Goal: Transaction & Acquisition: Purchase product/service

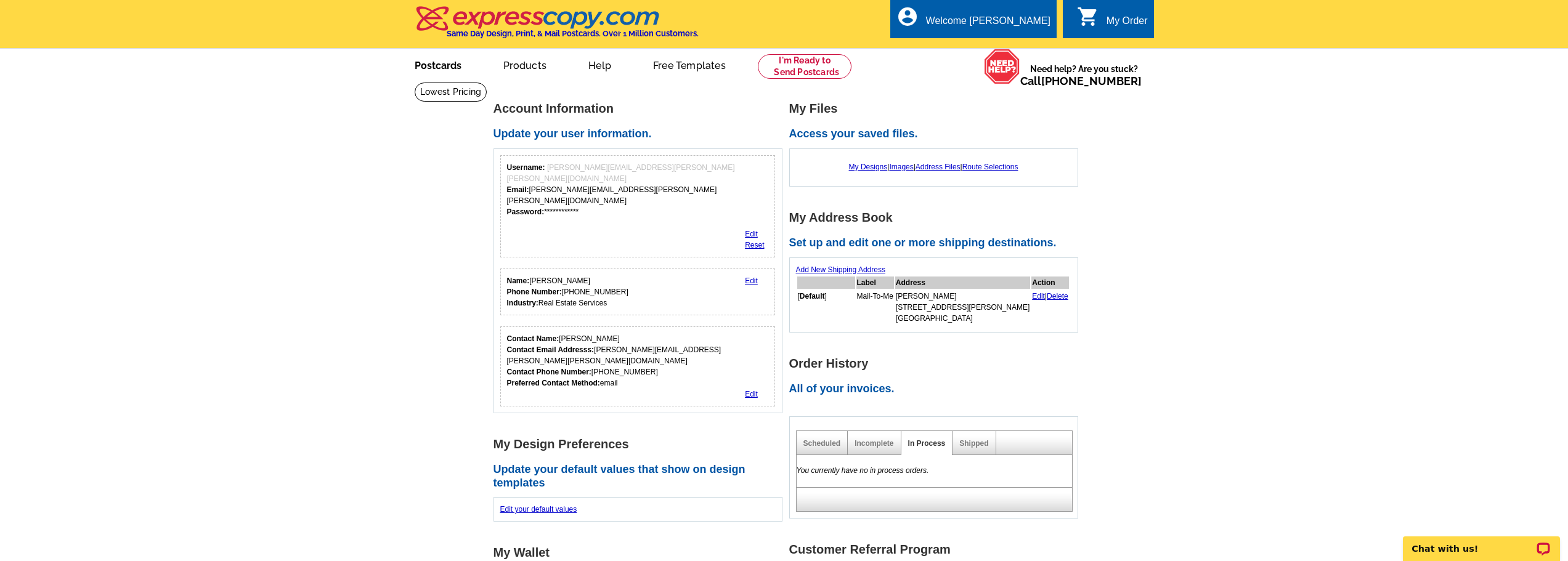
click at [455, 64] on link "Postcards" at bounding box center [438, 64] width 87 height 29
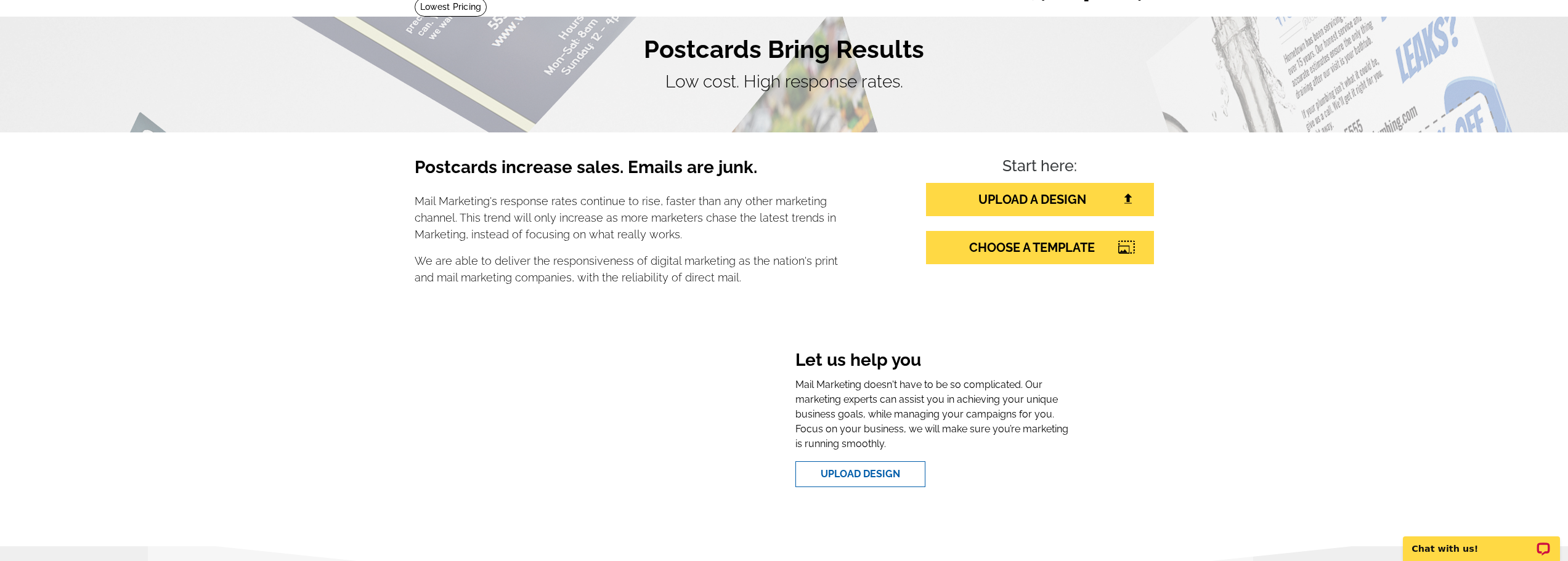
scroll to position [61, 0]
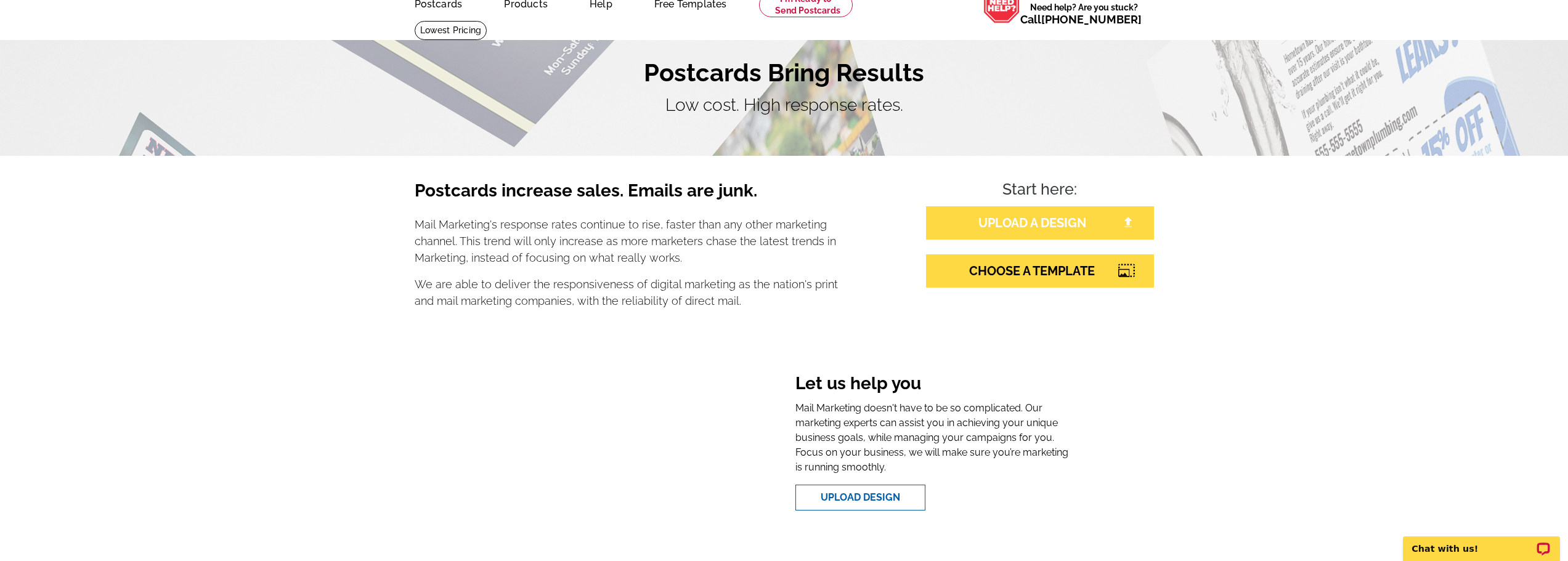
click at [1035, 223] on link "UPLOAD A DESIGN" at bounding box center [1040, 223] width 228 height 33
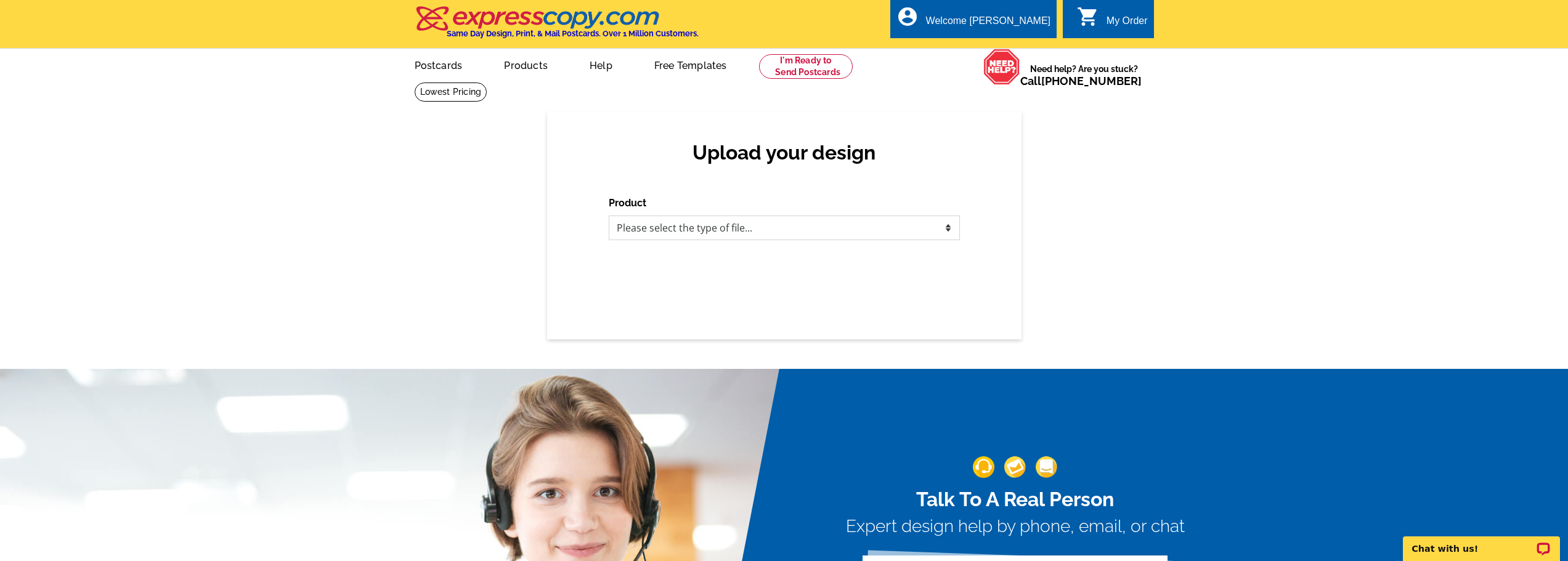
click at [714, 229] on select "Please select the type of file... Postcards Business Cards Letters and flyers G…" at bounding box center [784, 227] width 351 height 24
select select "1"
click at [608, 216] on select "Please select the type of file... Postcards Business Cards Letters and flyers G…" at bounding box center [784, 227] width 351 height 24
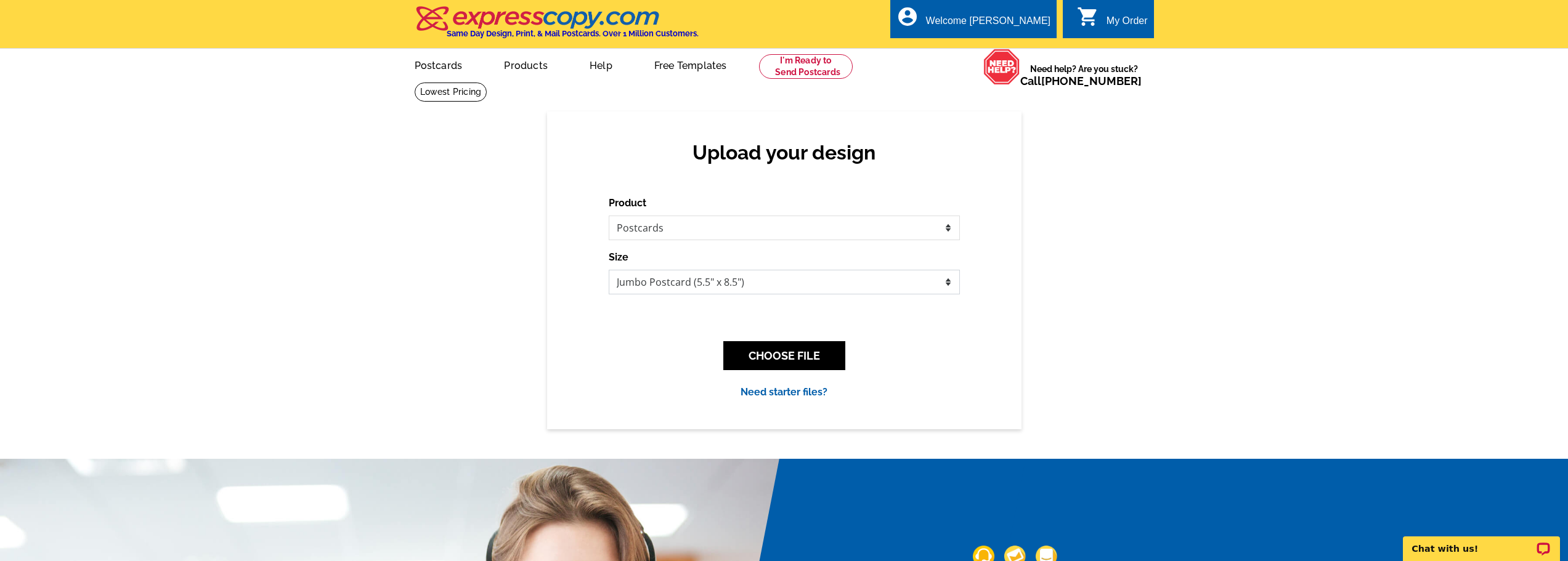
click at [722, 286] on select "Jumbo Postcard (5.5" x 8.5") Regular Postcard (4.25" x 5.6") Panoramic Postcard…" at bounding box center [784, 282] width 351 height 24
select select "1"
click at [608, 271] on select "Jumbo Postcard (5.5" x 8.5") Regular Postcard (4.25" x 5.6") Panoramic Postcard…" at bounding box center [784, 282] width 351 height 24
click at [790, 360] on button "CHOOSE FILE" at bounding box center [784, 356] width 122 height 29
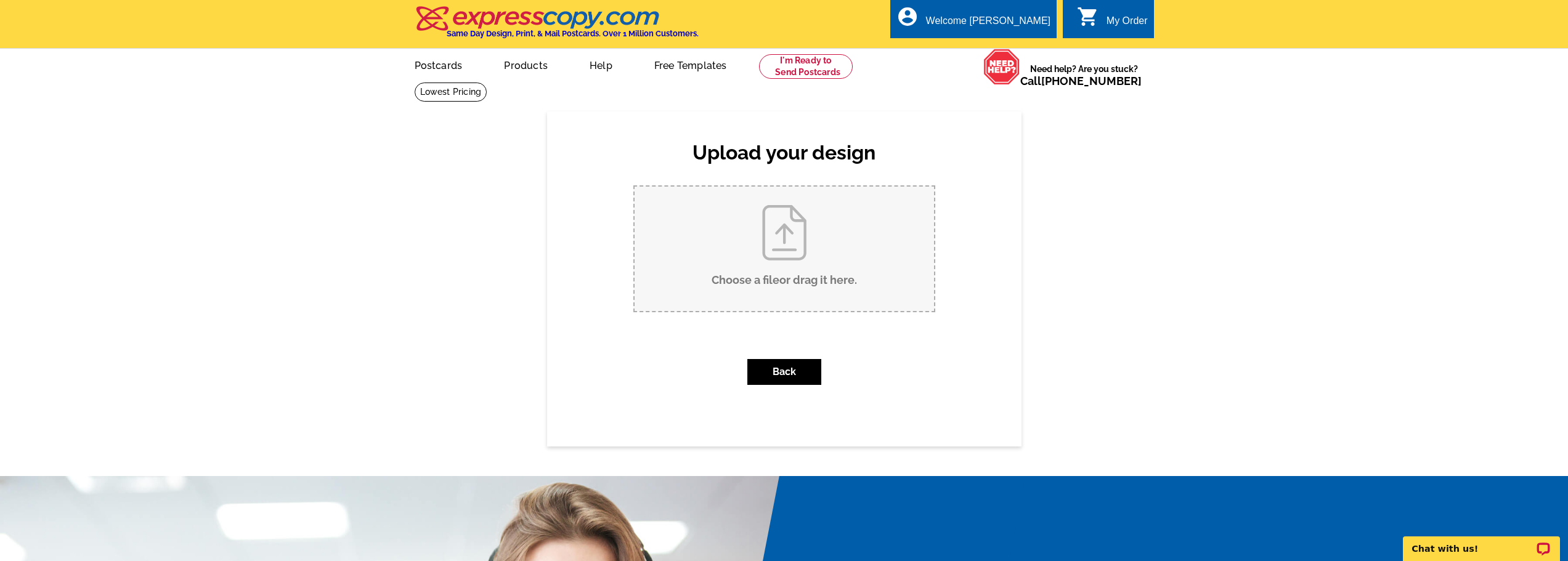
click at [800, 223] on input "Choose a file or drag it here ." at bounding box center [784, 249] width 299 height 124
click at [793, 268] on input "Choose a file or drag it here ." at bounding box center [784, 249] width 299 height 124
type input "C:\fakepath\POSTCARD.pdf"
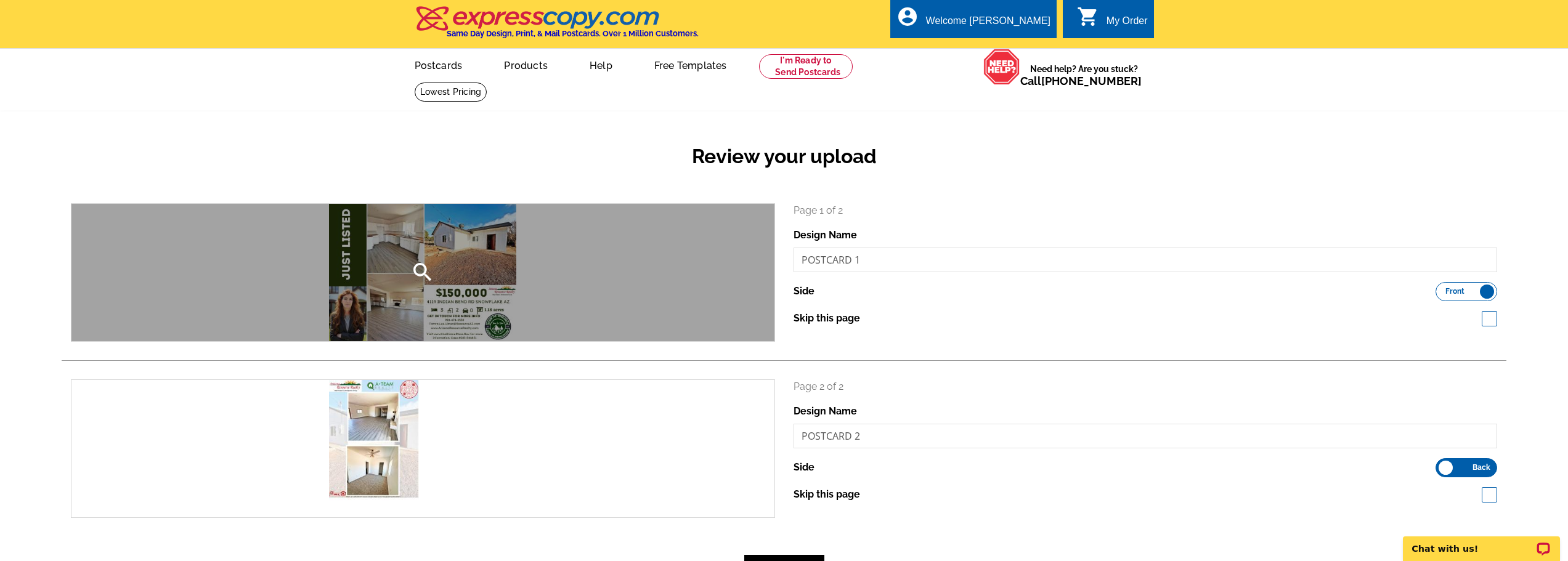
click at [420, 271] on icon "search" at bounding box center [422, 271] width 24 height 24
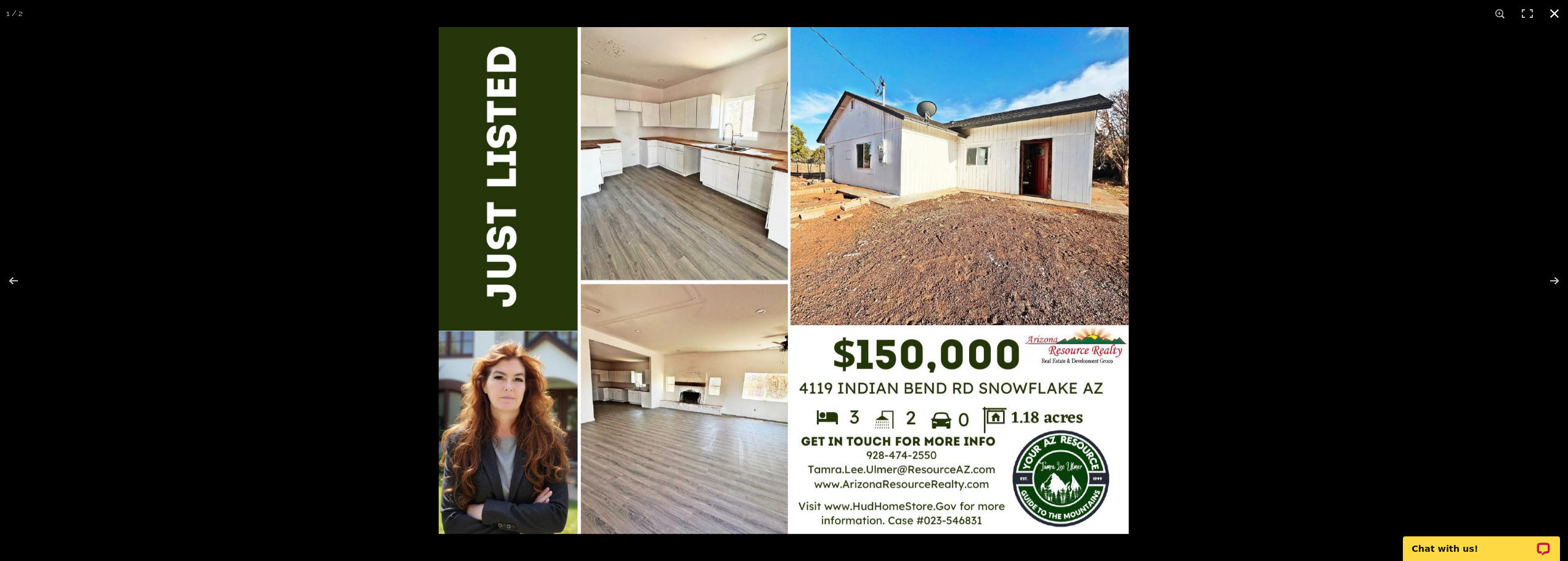
click at [1561, 15] on button at bounding box center [1554, 13] width 27 height 27
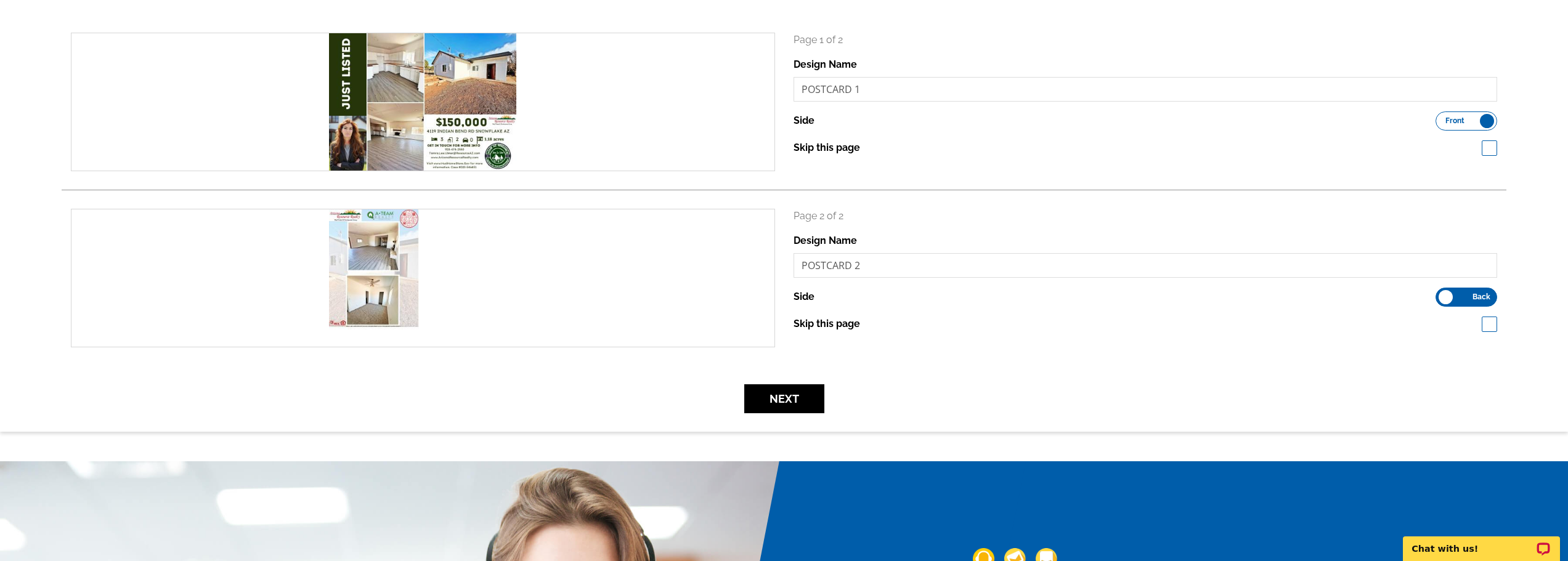
scroll to position [185, 0]
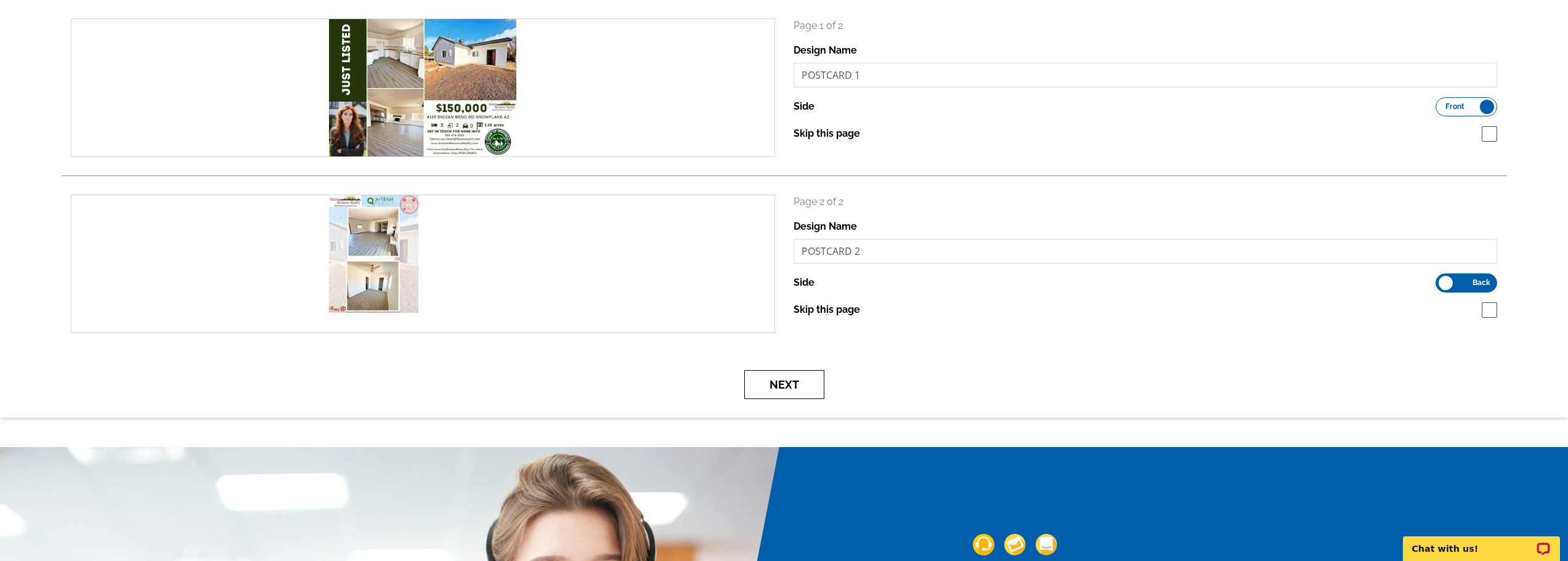
click at [787, 385] on button "Next" at bounding box center [784, 384] width 80 height 29
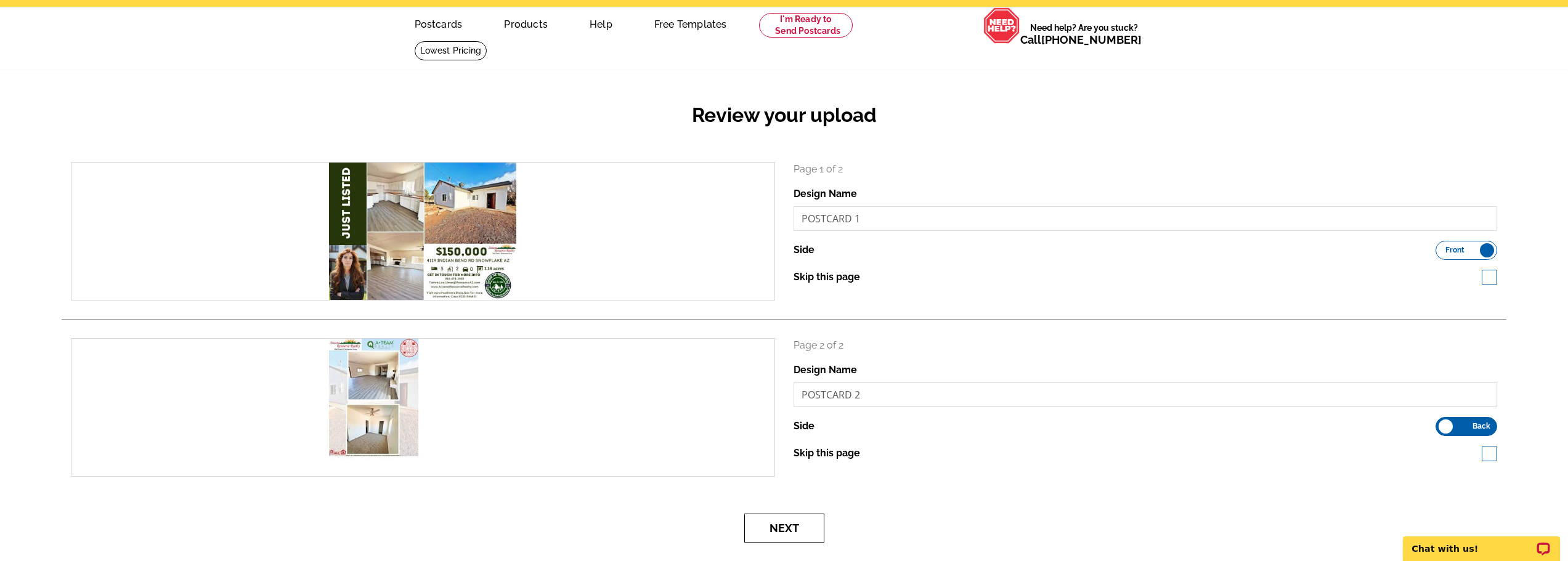
scroll to position [0, 0]
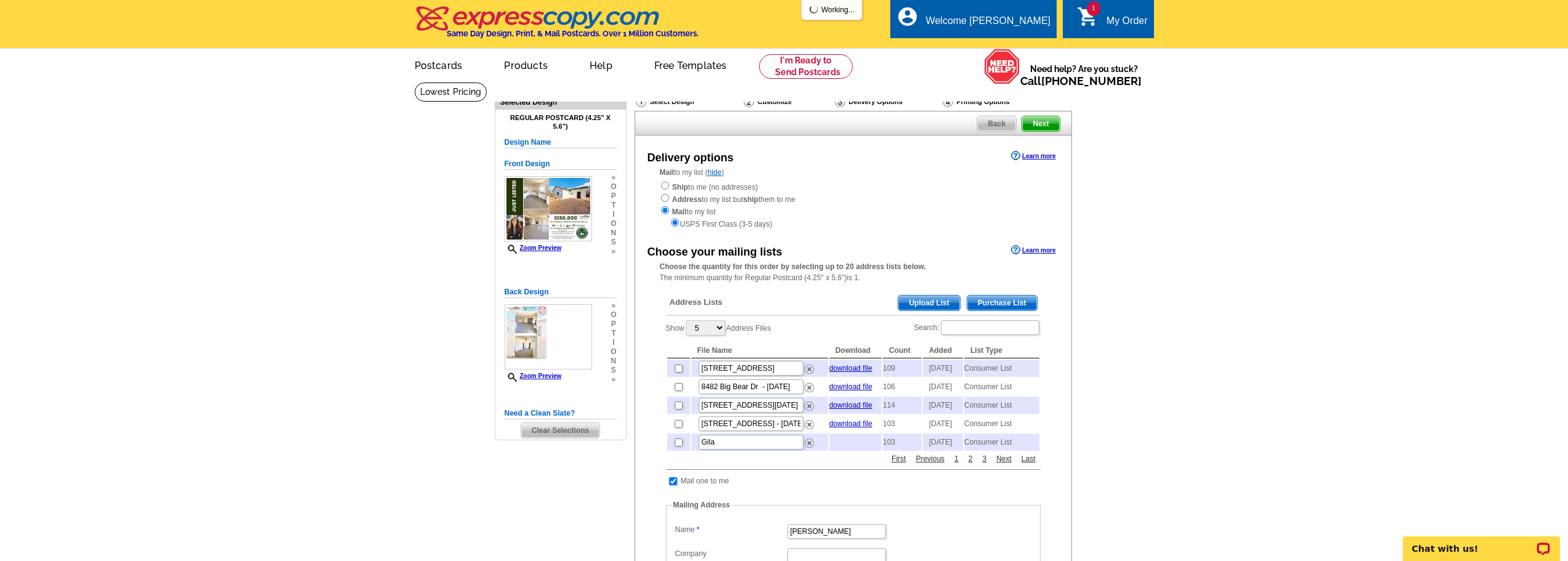
click at [1002, 304] on span "Purchase List" at bounding box center [1002, 303] width 69 height 15
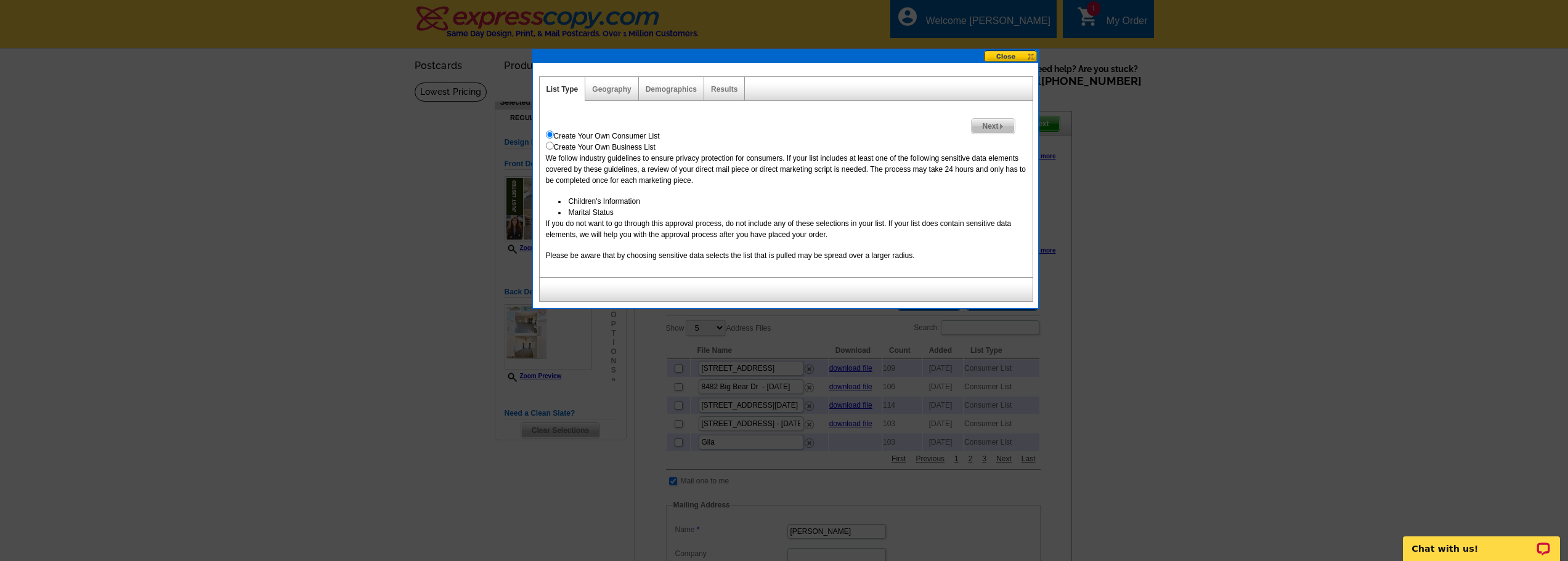
click at [991, 131] on span "Next" at bounding box center [993, 126] width 43 height 15
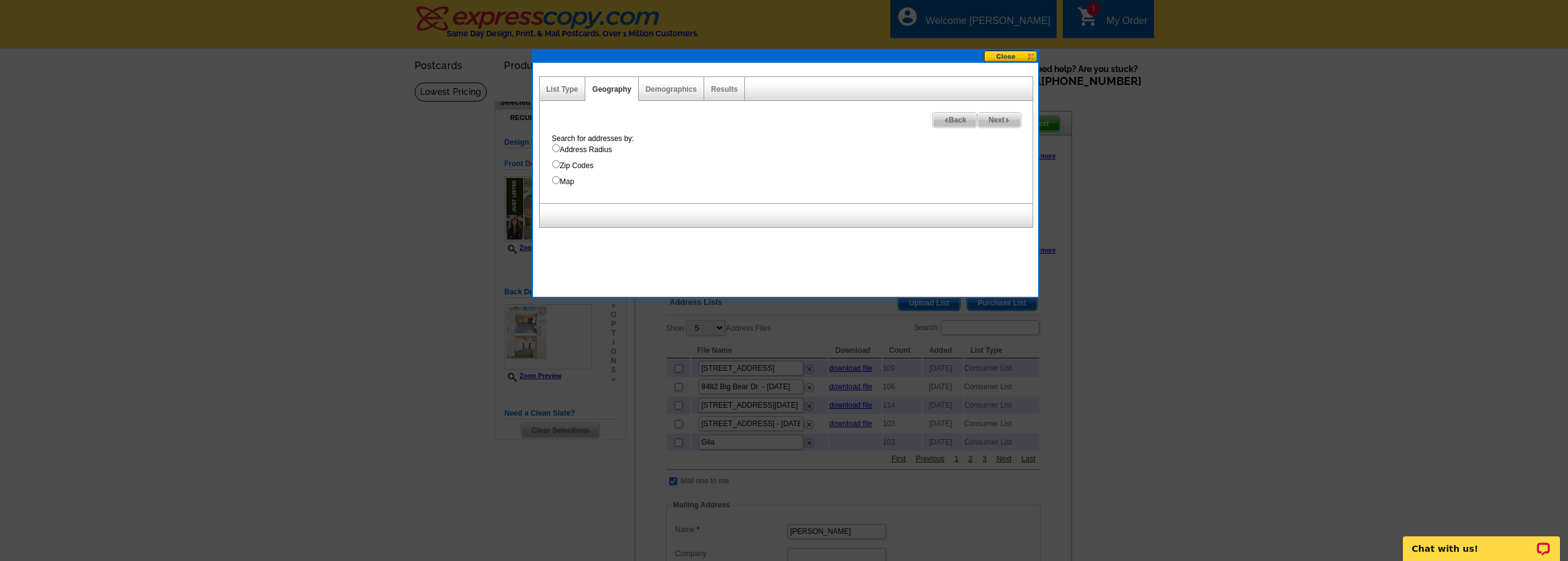
click at [555, 149] on input "Address Radius" at bounding box center [556, 148] width 8 height 8
radio input "true"
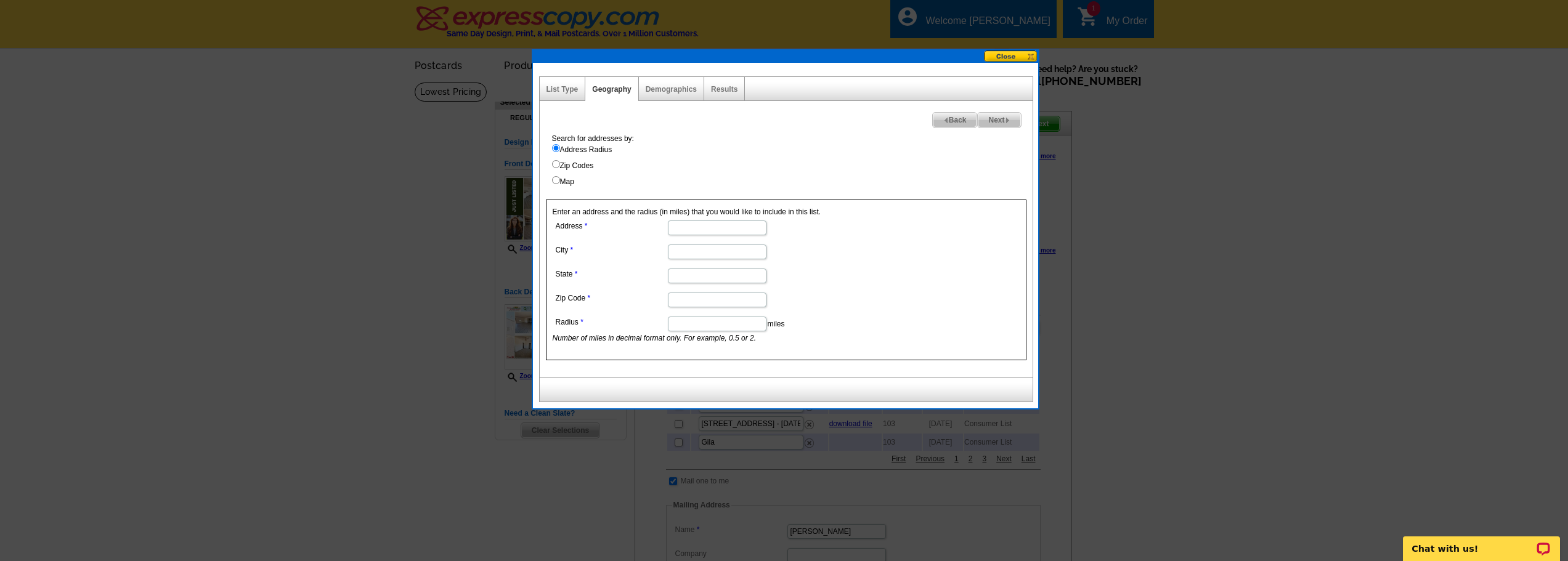
click at [682, 228] on input "Address" at bounding box center [716, 227] width 98 height 15
type input "[STREET_ADDRESS]"
type input "Snowflake"
type input "S"
type input "AZ"
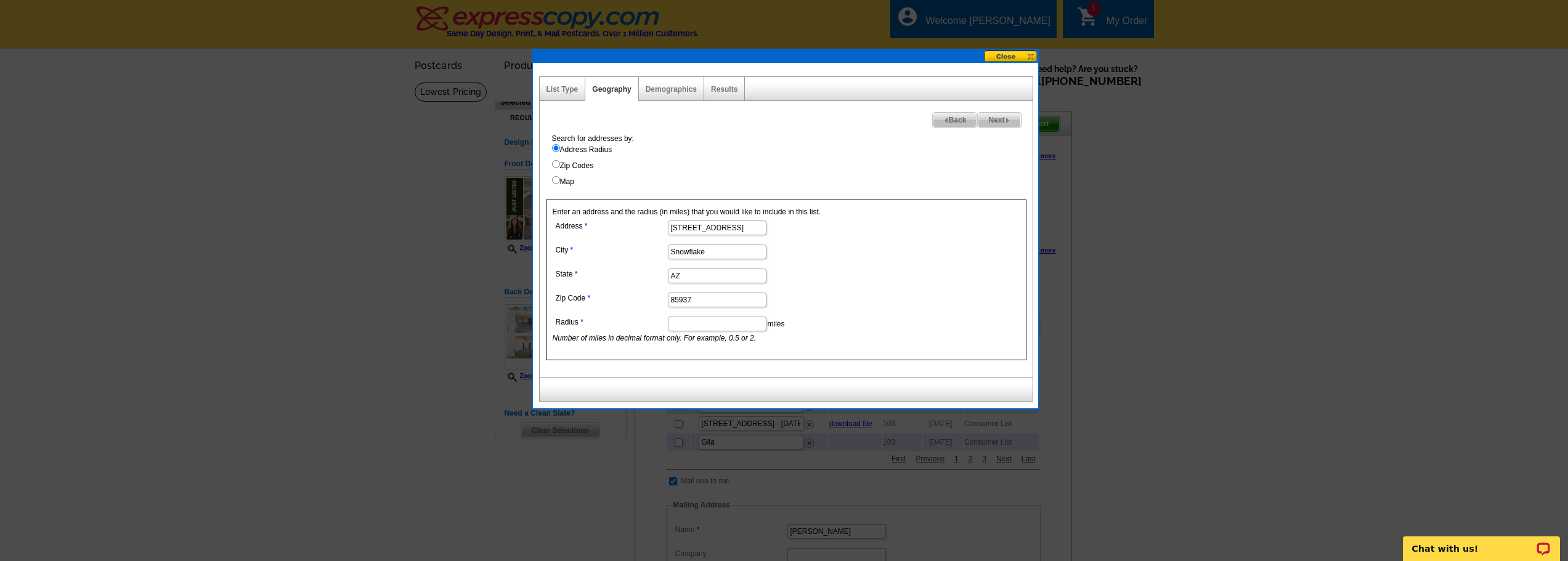
type input "85937"
click at [710, 327] on input "Radius" at bounding box center [716, 323] width 98 height 15
type input "1"
click at [937, 300] on form "Address 4119 Indian Bend Rd City Snowflake State AZ Zip Code 85937 Radius 1 mil…" at bounding box center [786, 280] width 467 height 126
click at [1008, 123] on img at bounding box center [1008, 120] width 6 height 6
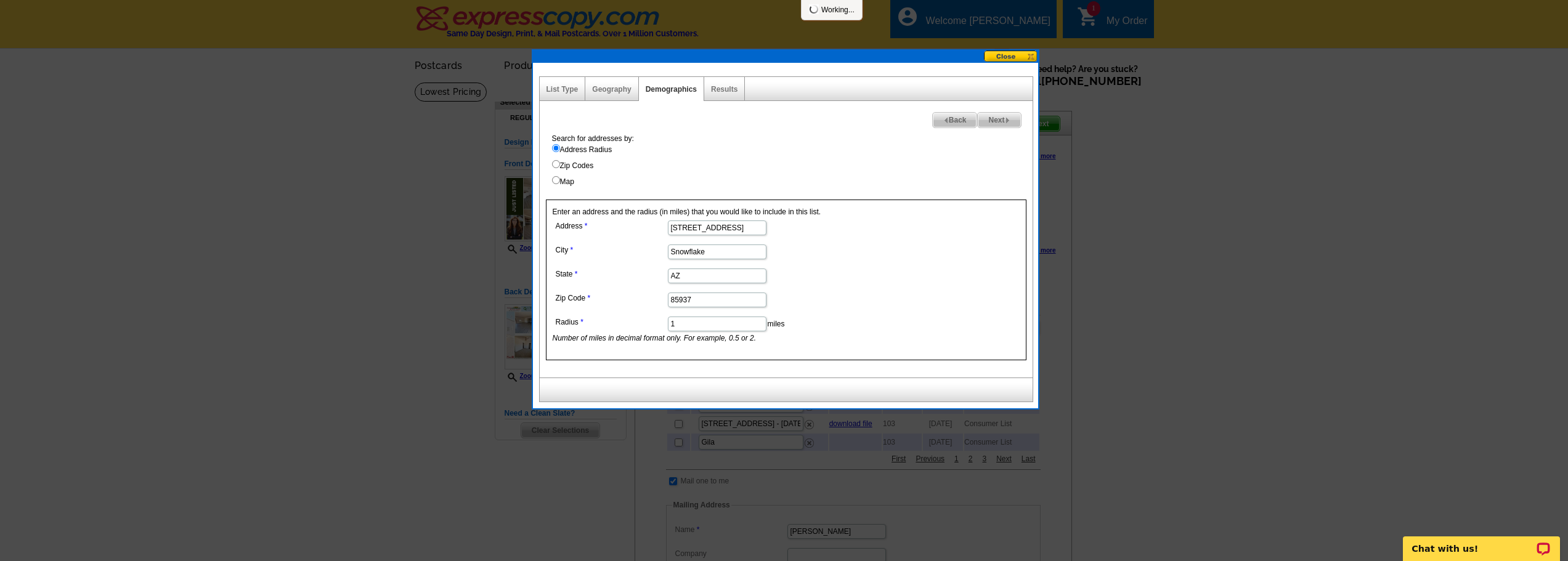
select select
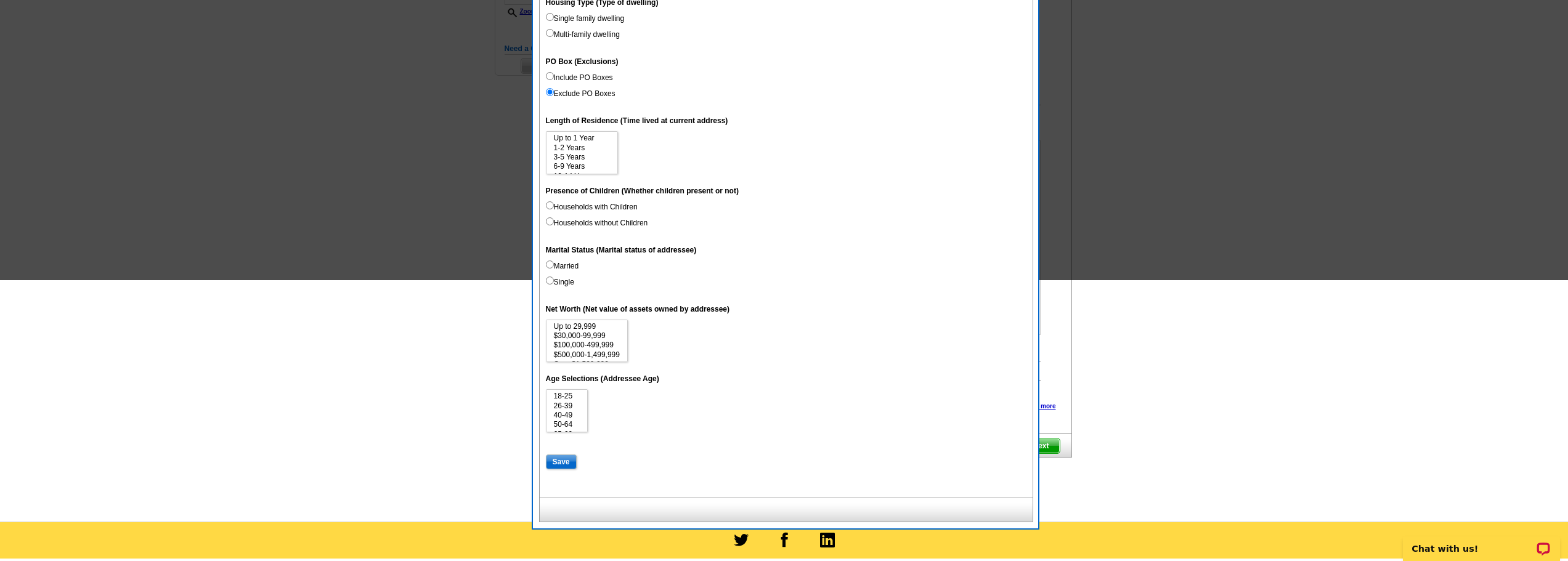
scroll to position [370, 0]
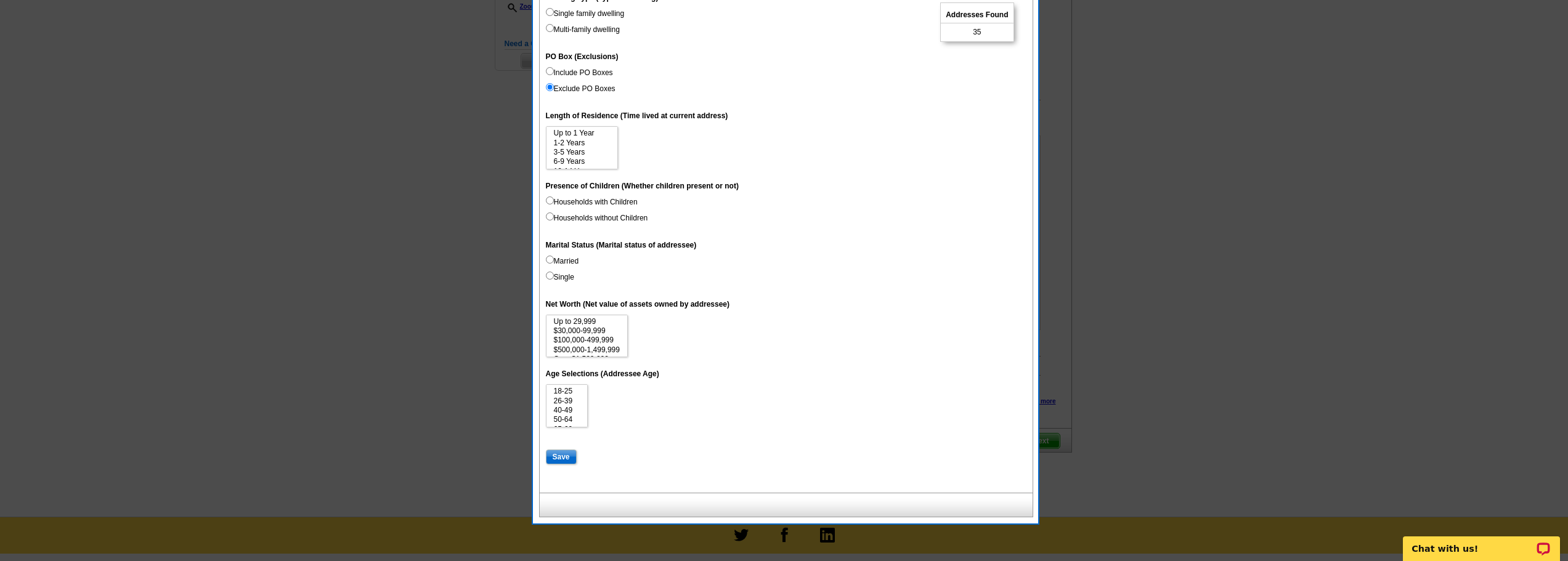
click at [547, 72] on input "Include PO Boxes" at bounding box center [549, 71] width 8 height 8
radio input "true"
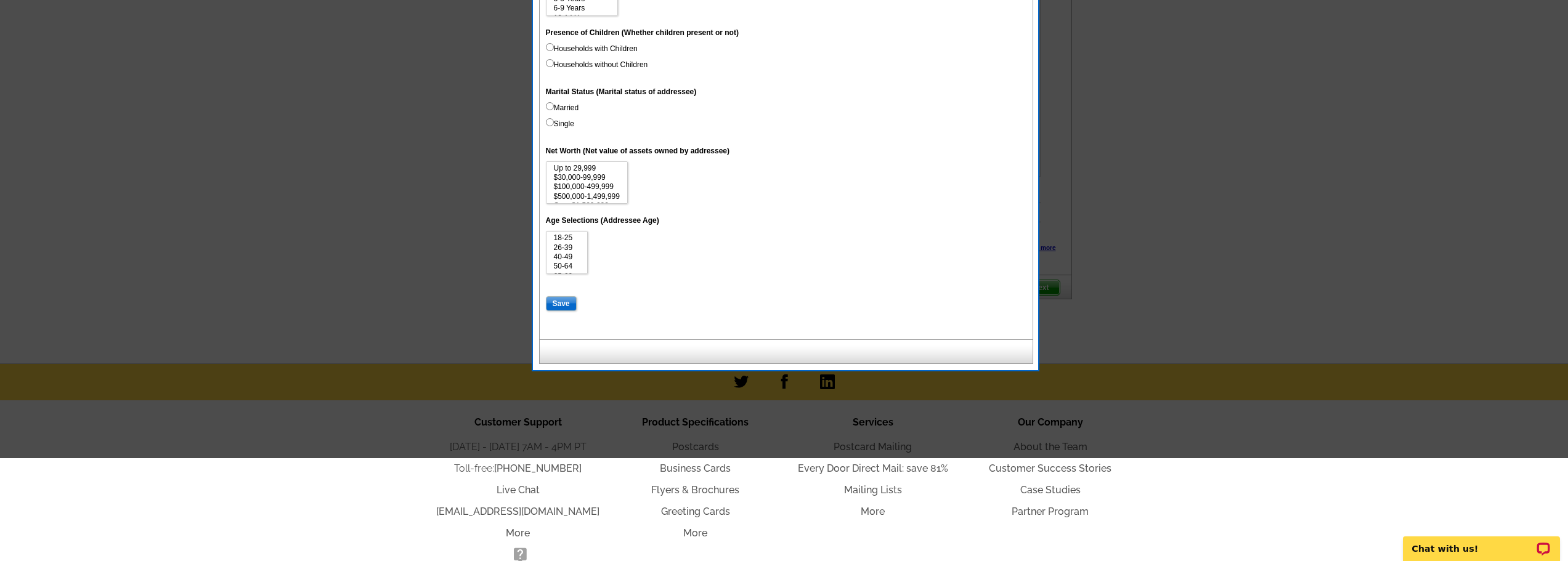
scroll to position [554, 0]
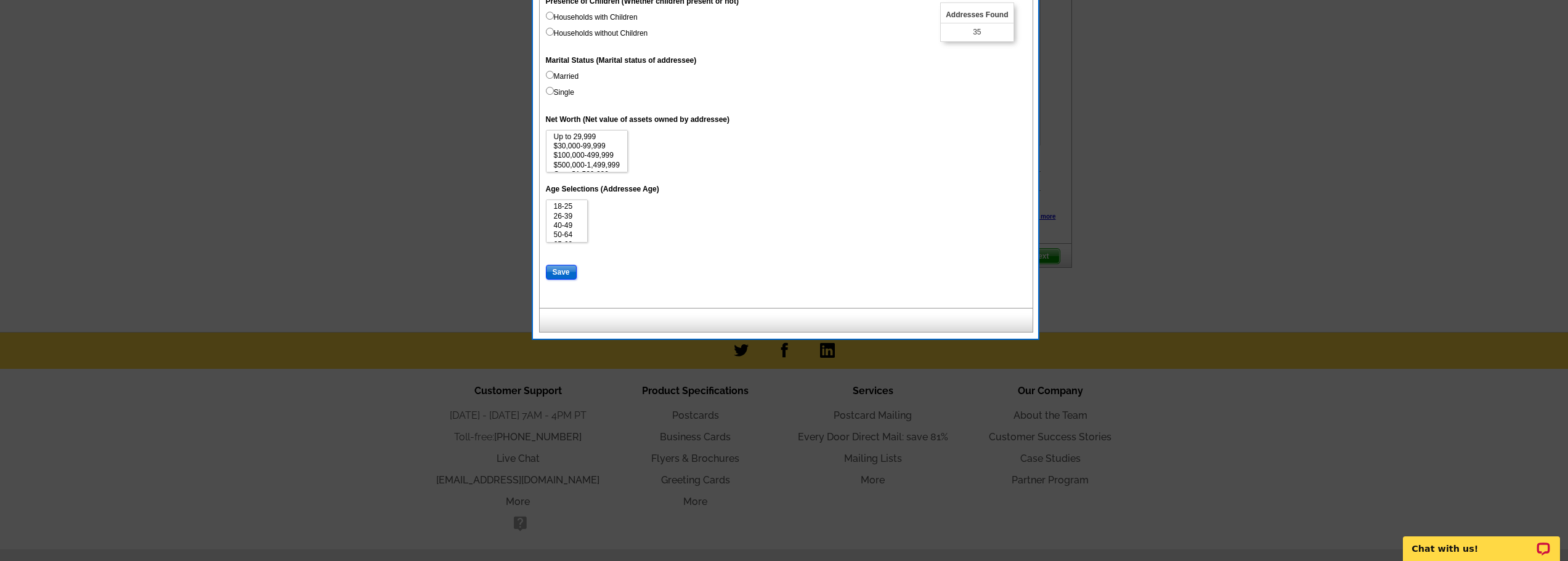
click at [563, 274] on input "Save" at bounding box center [560, 272] width 31 height 15
select select
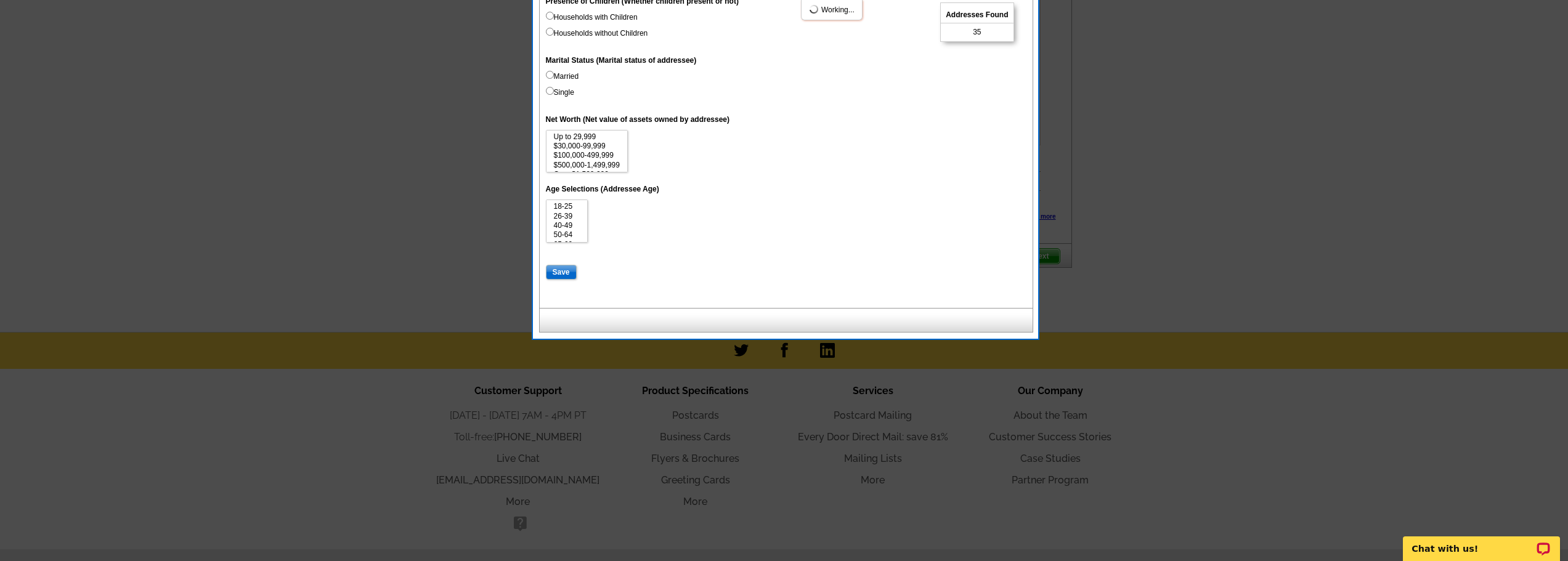
select select
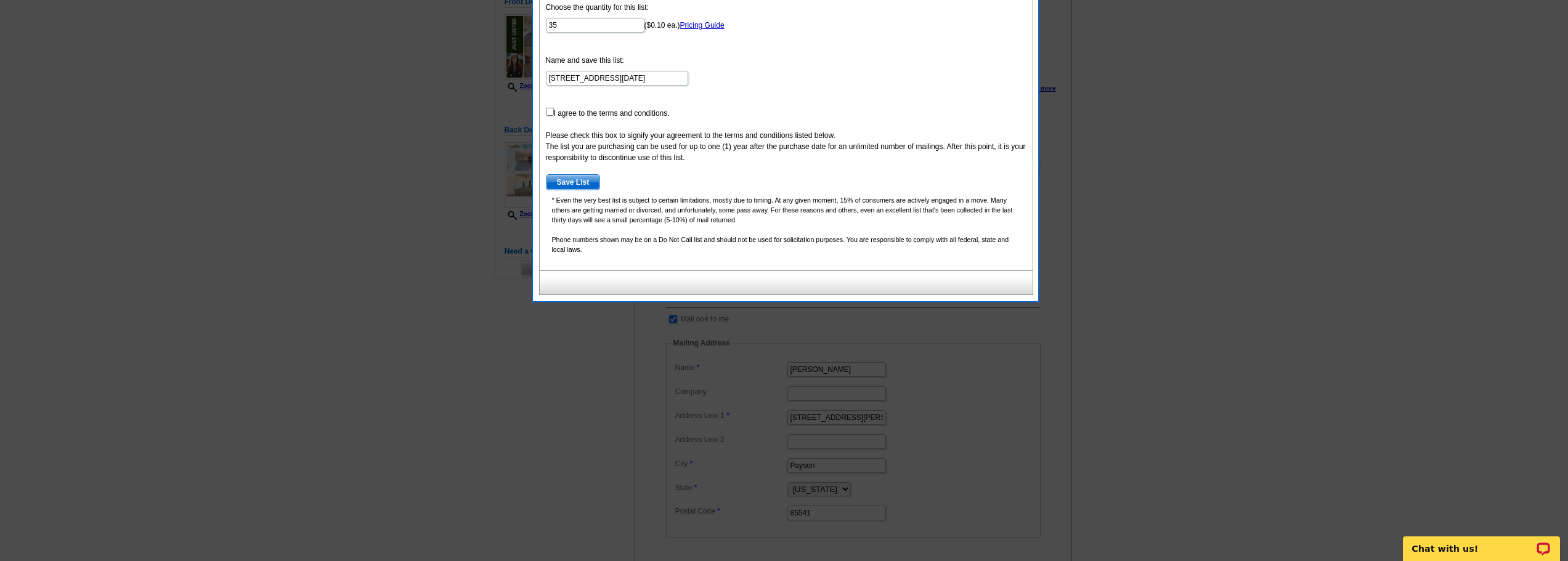
scroll to position [61, 0]
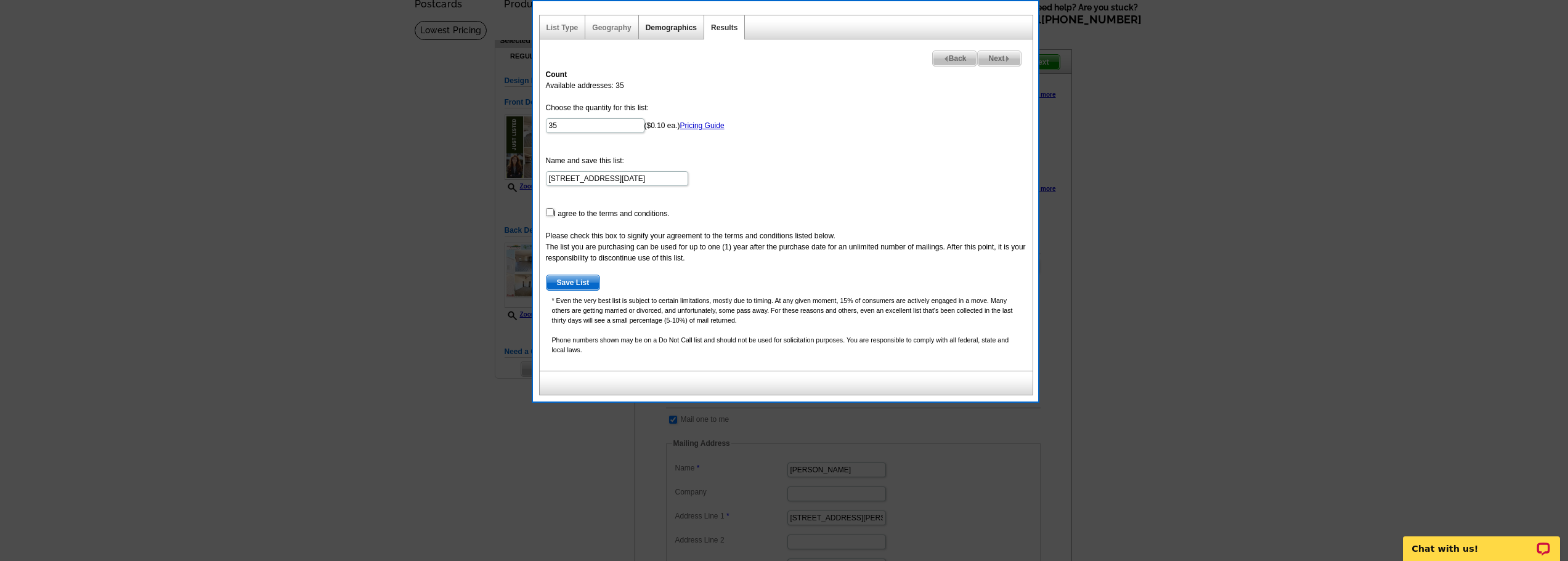
click at [679, 25] on link "Demographics" at bounding box center [671, 28] width 51 height 9
select select
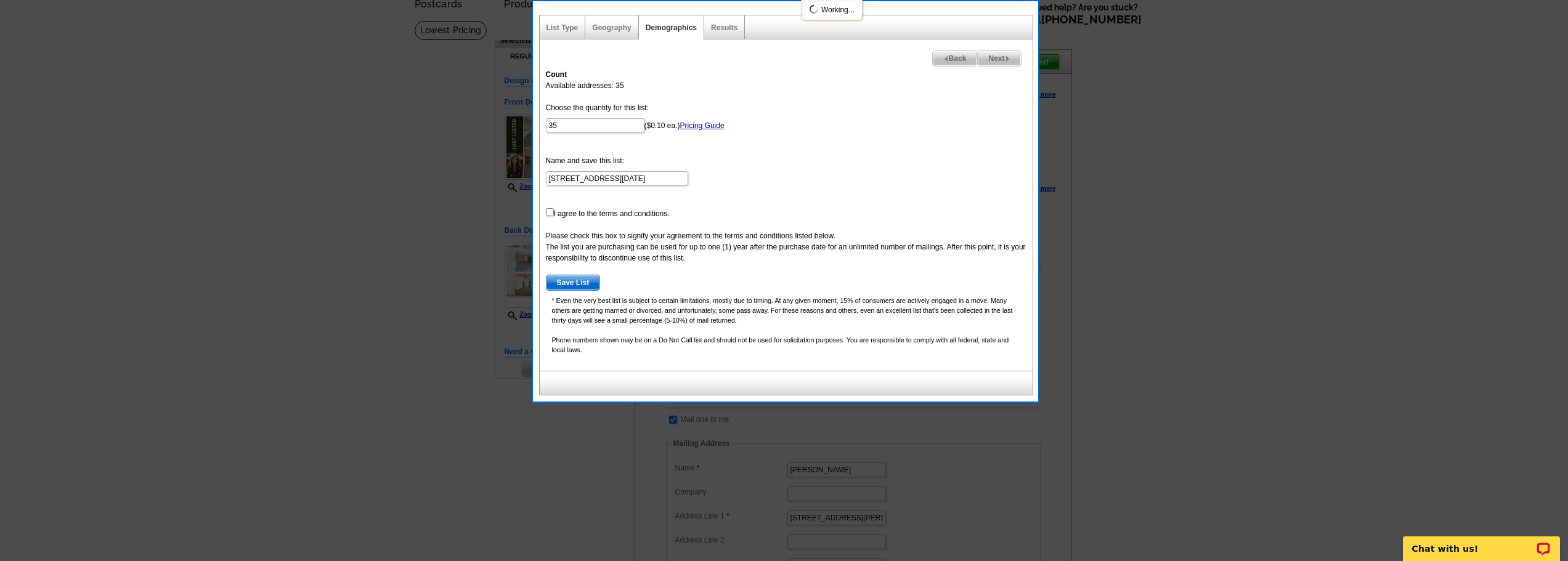
select select
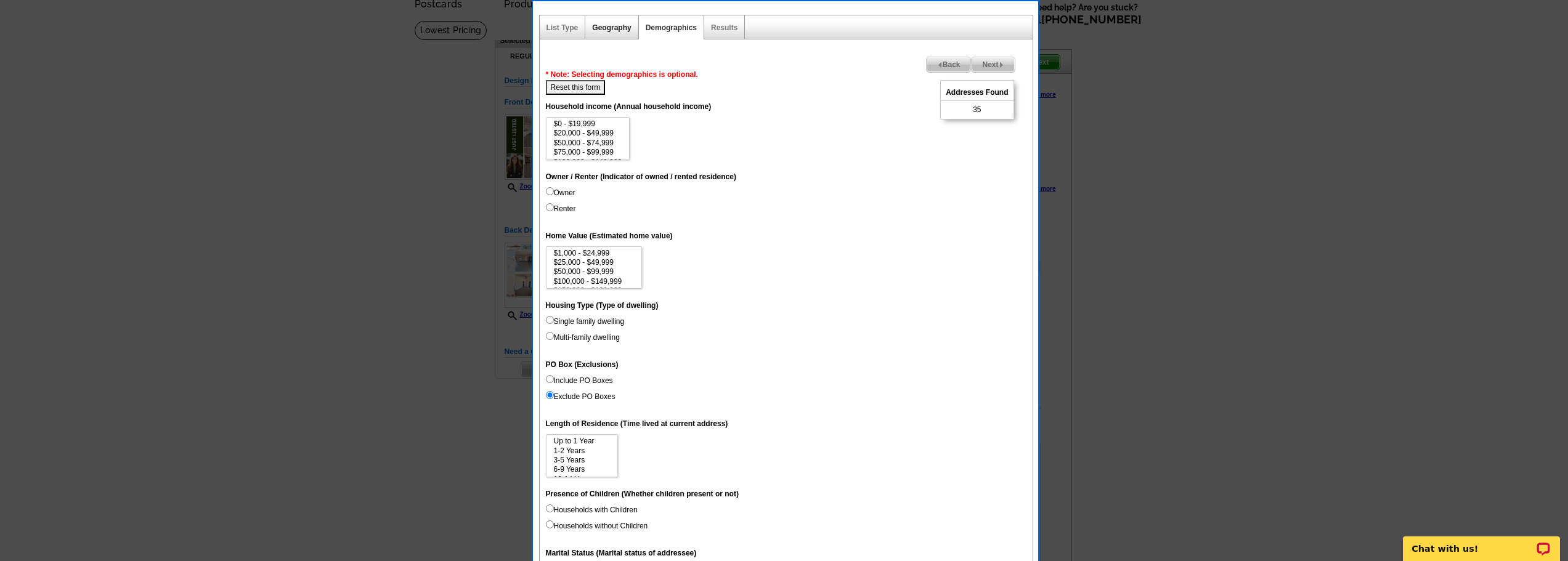
click at [608, 24] on link "Geography" at bounding box center [611, 28] width 39 height 9
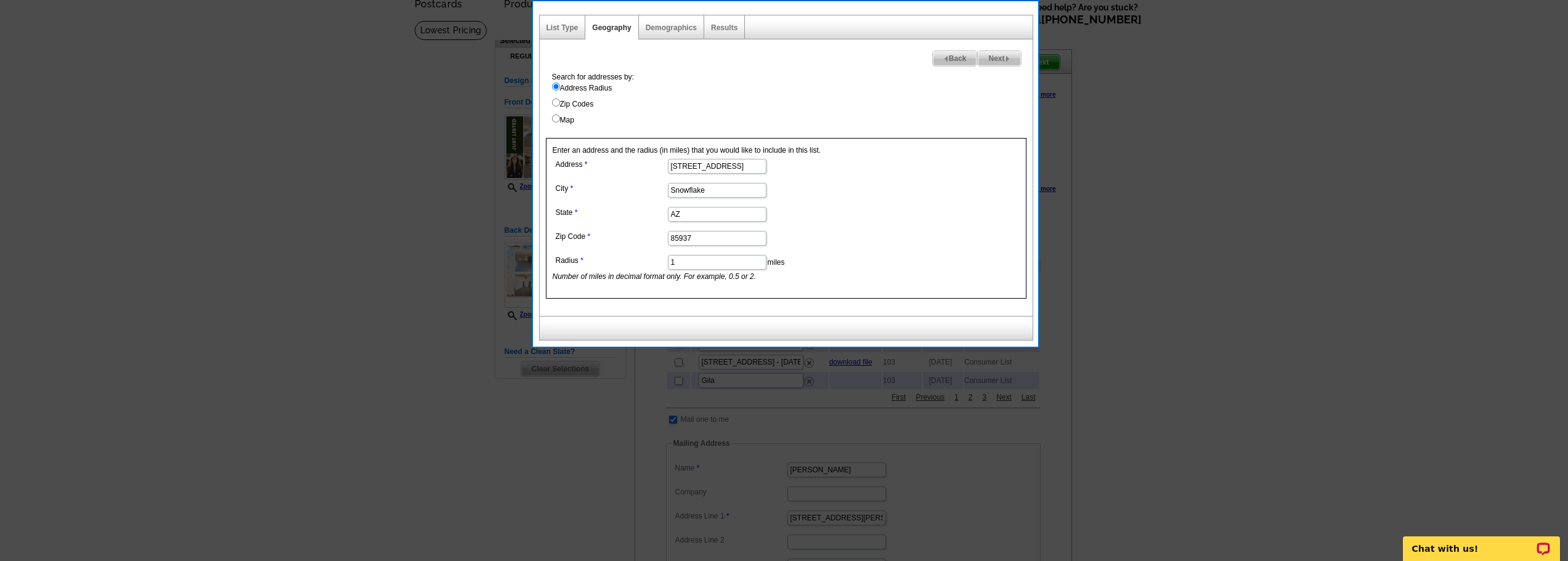
drag, startPoint x: 686, startPoint y: 265, endPoint x: 638, endPoint y: 264, distance: 48.0
click at [638, 264] on dl "Address 4119 Indian Bend Rd City Snowflake State AZ Zip Code 85937 Radius 1 mil…" at bounding box center [716, 219] width 327 height 126
type input "2"
click at [876, 253] on dd "2 miles Number of miles in decimal format only. For example, 0.5 or 2." at bounding box center [716, 267] width 327 height 30
click at [1008, 57] on img at bounding box center [1008, 58] width 6 height 6
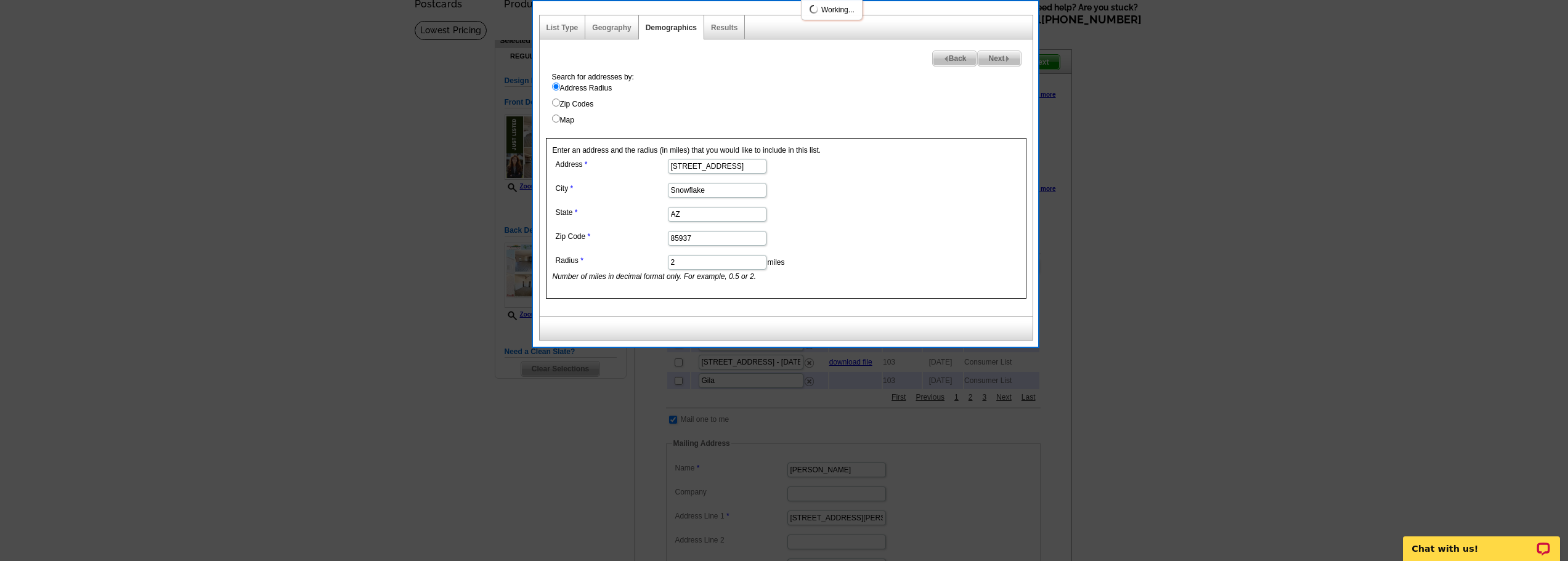
select select
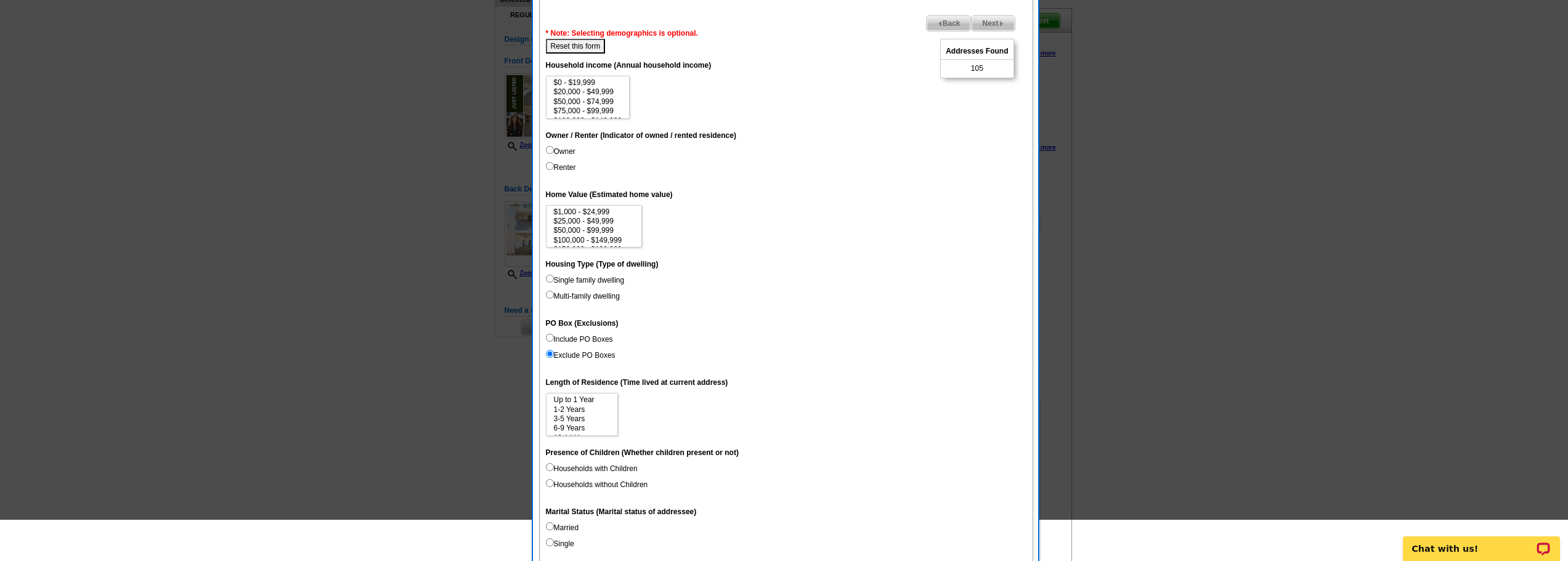
scroll to position [370, 0]
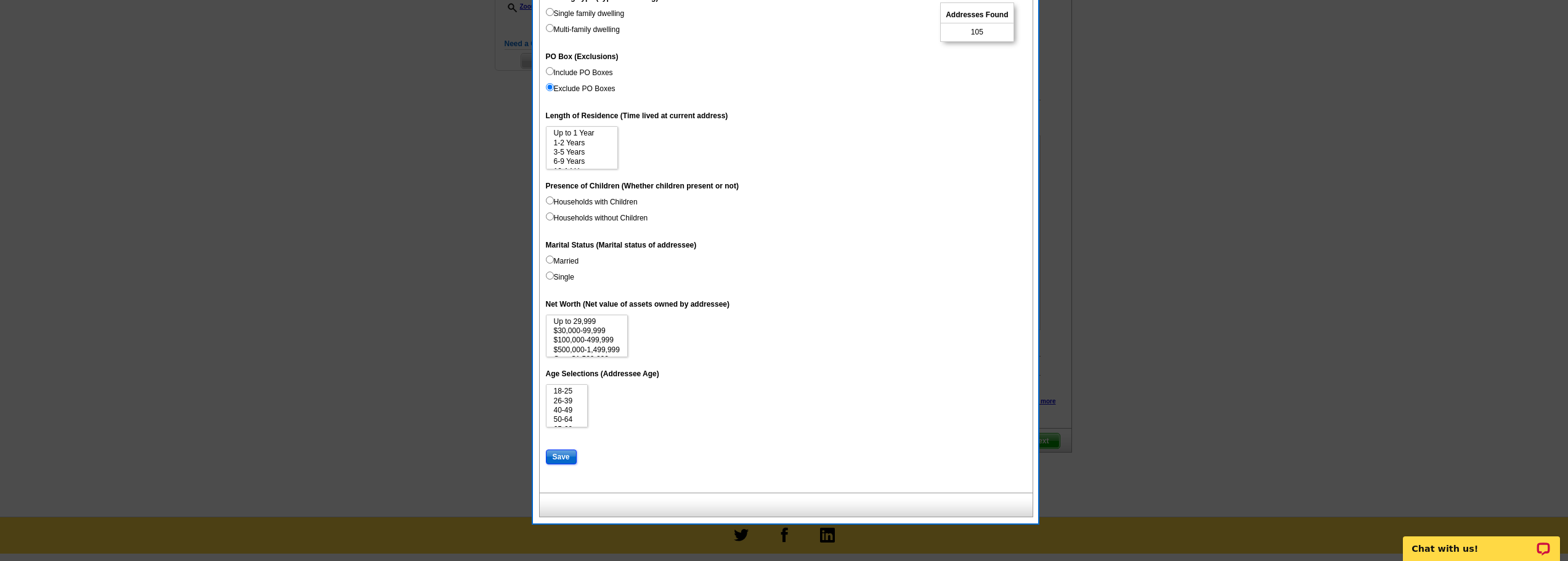
click at [549, 452] on input "Save" at bounding box center [560, 456] width 31 height 15
select select
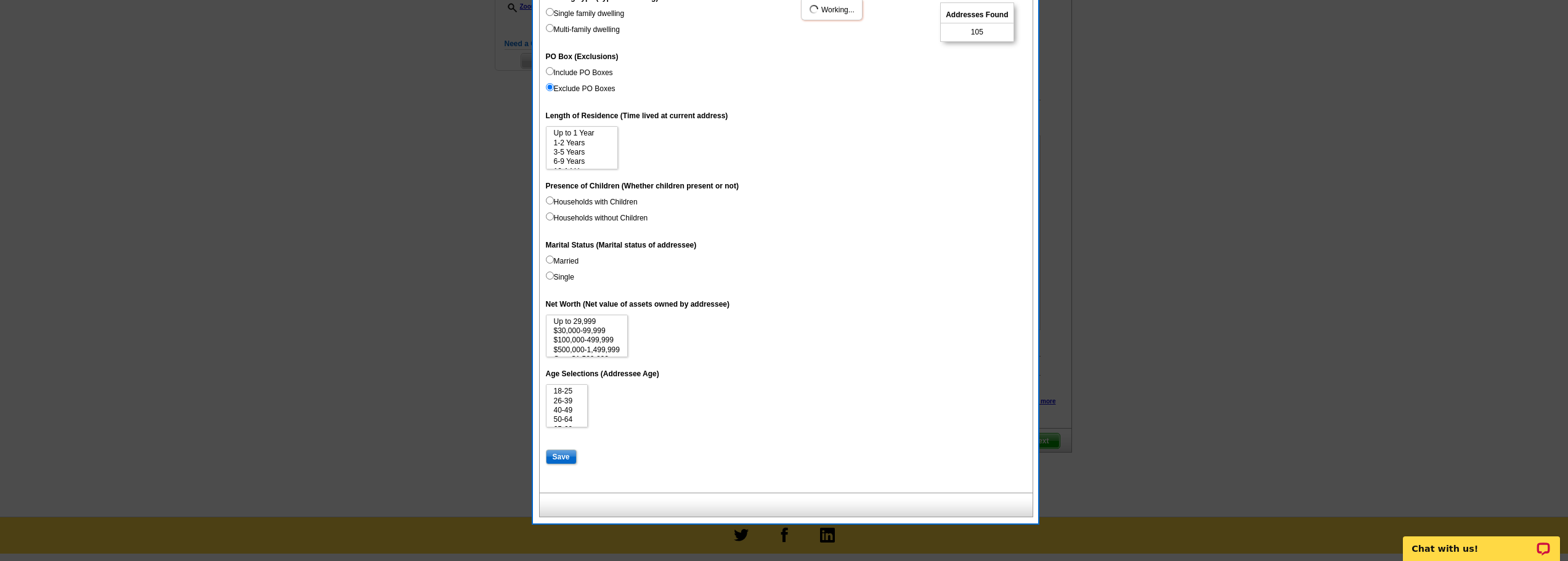
select select
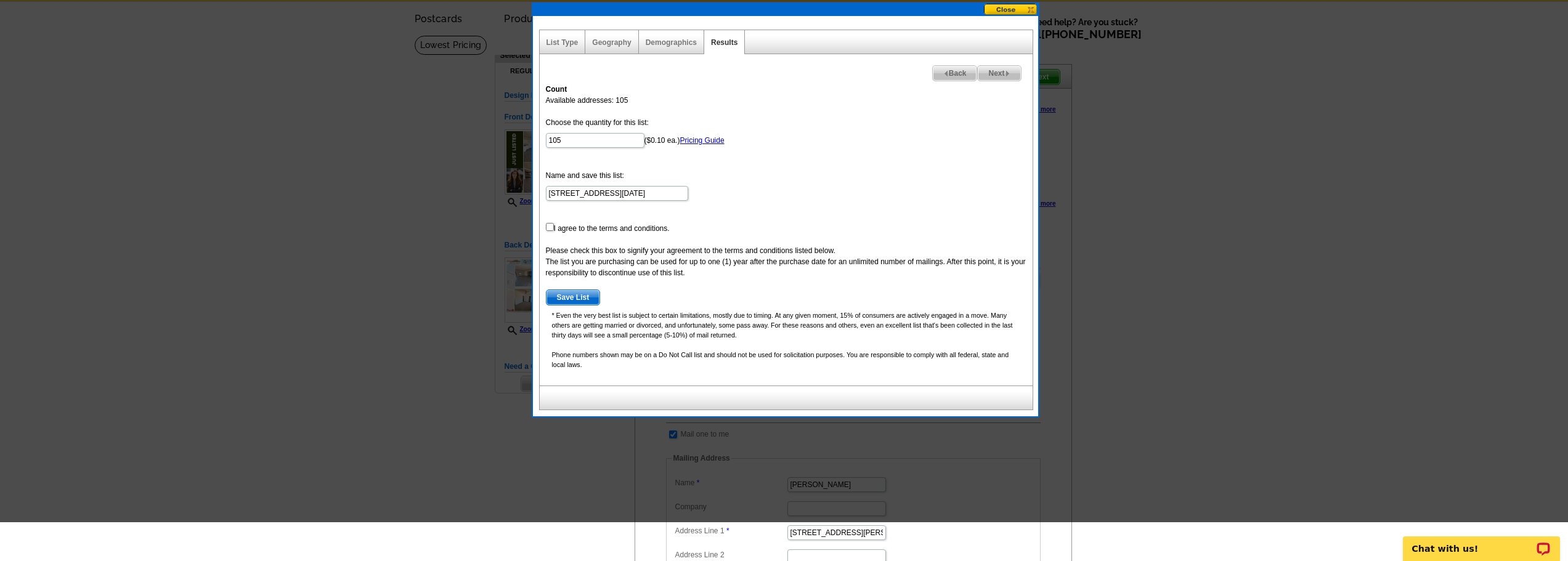
scroll to position [0, 0]
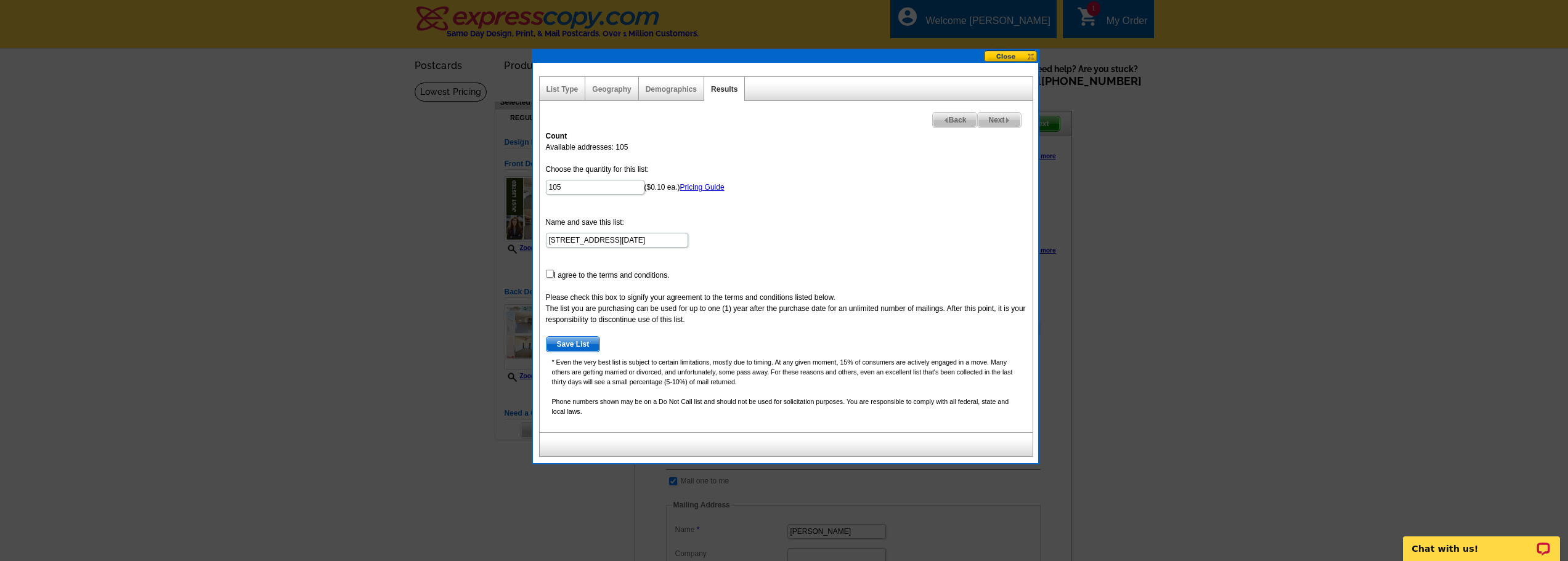
click at [543, 273] on div "Count Available addresses: 105 Choose the quantity for this list: 105 ($0.10 ea…" at bounding box center [786, 278] width 493 height 308
click at [549, 274] on input "checkbox" at bounding box center [549, 274] width 8 height 8
checkbox input "true"
click at [586, 341] on span "Save List" at bounding box center [573, 344] width 54 height 15
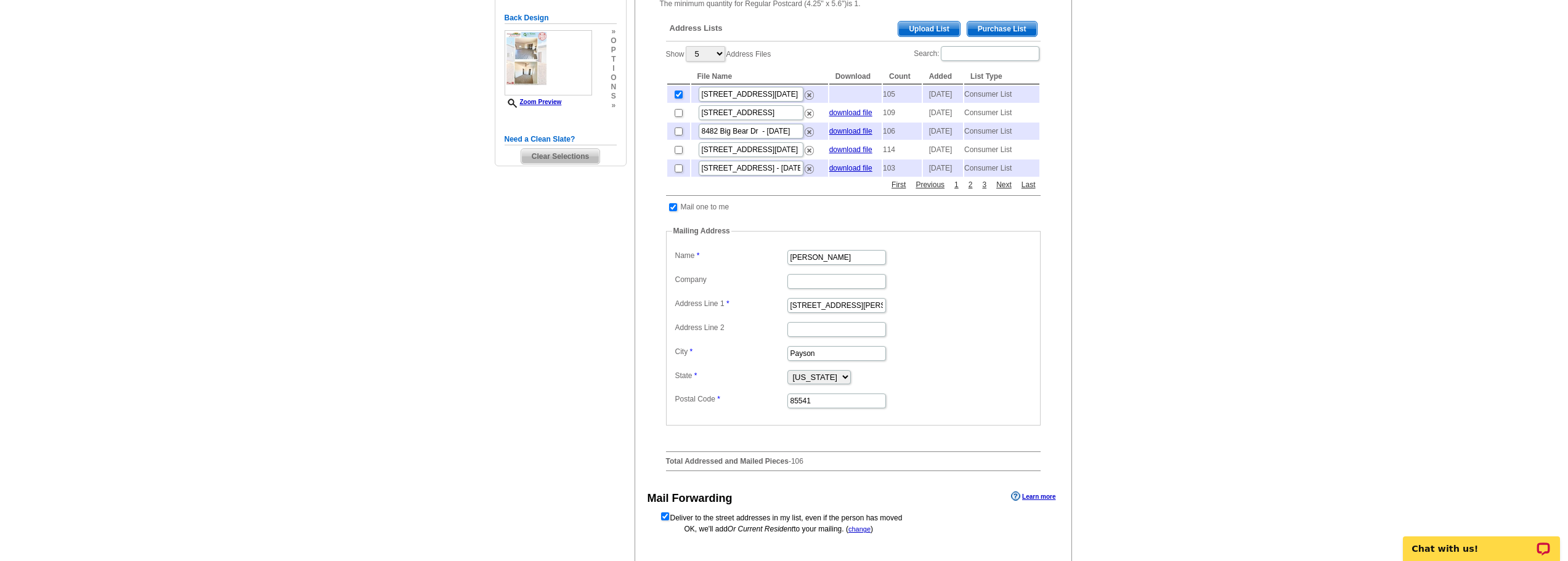
scroll to position [370, 0]
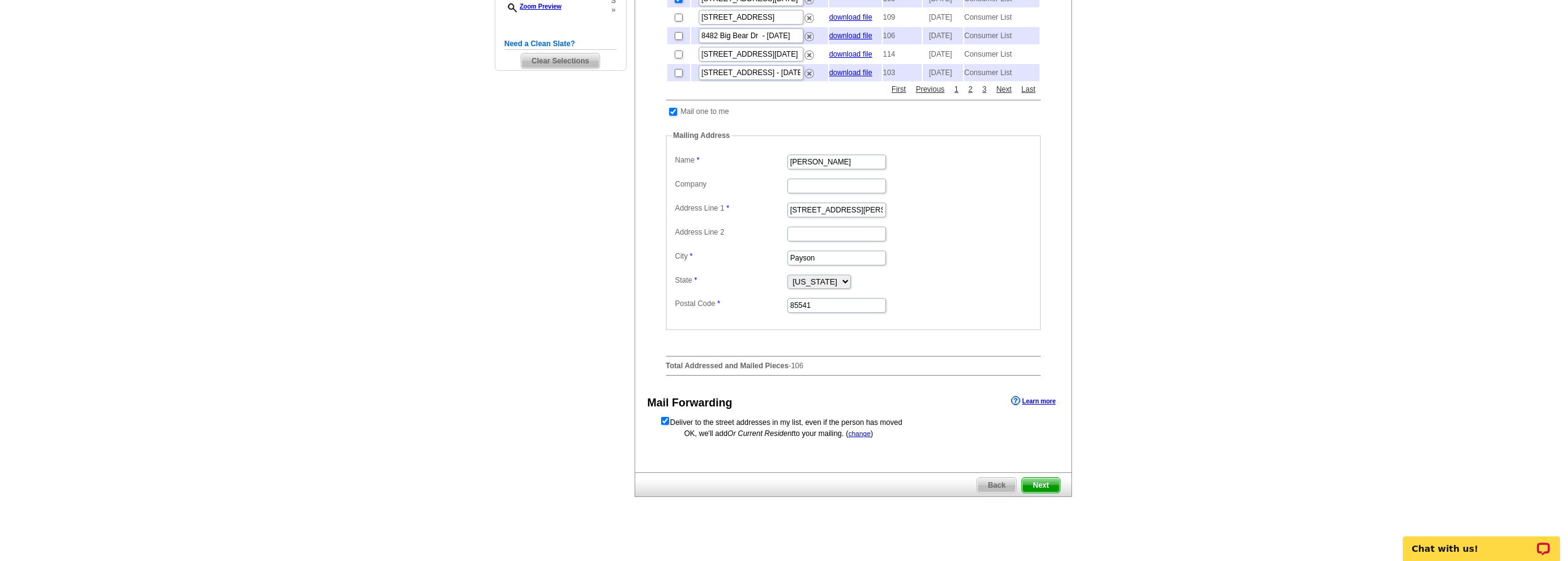
drag, startPoint x: 1049, startPoint y: 510, endPoint x: 1065, endPoint y: 514, distance: 16.5
click at [1049, 493] on span "Next" at bounding box center [1040, 485] width 37 height 15
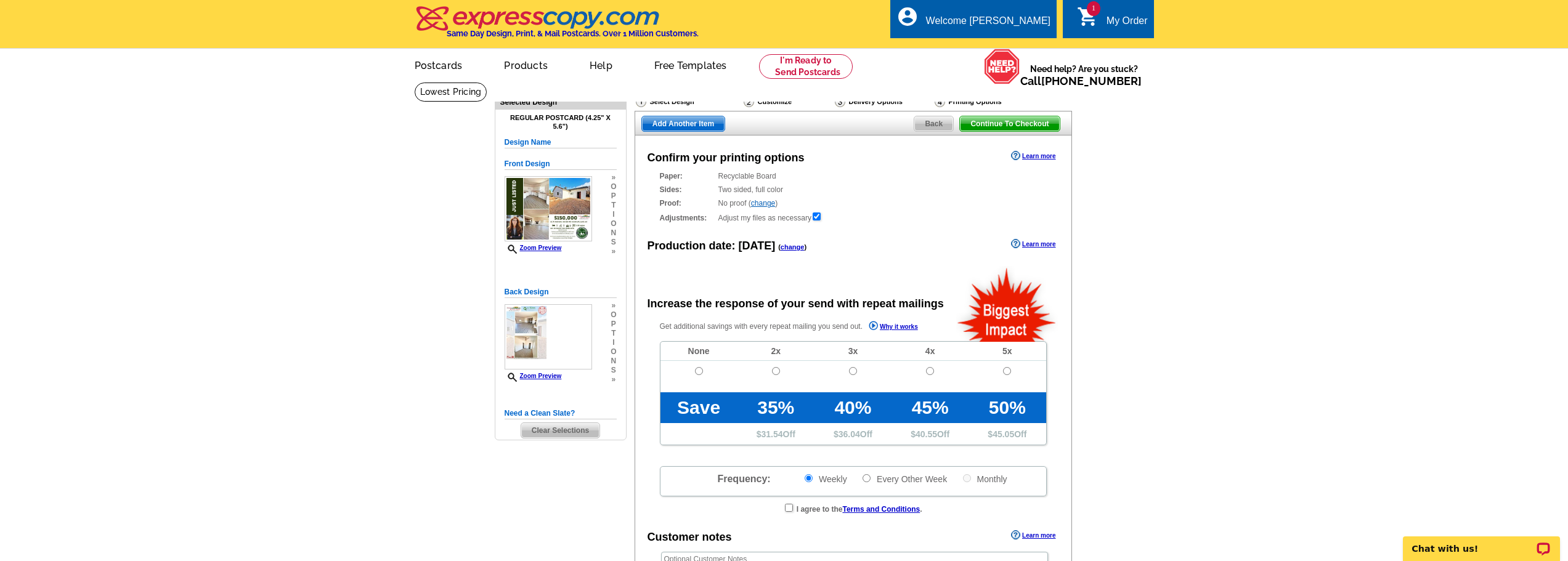
radio input "false"
click at [701, 371] on input "radio" at bounding box center [699, 371] width 8 height 8
radio input "true"
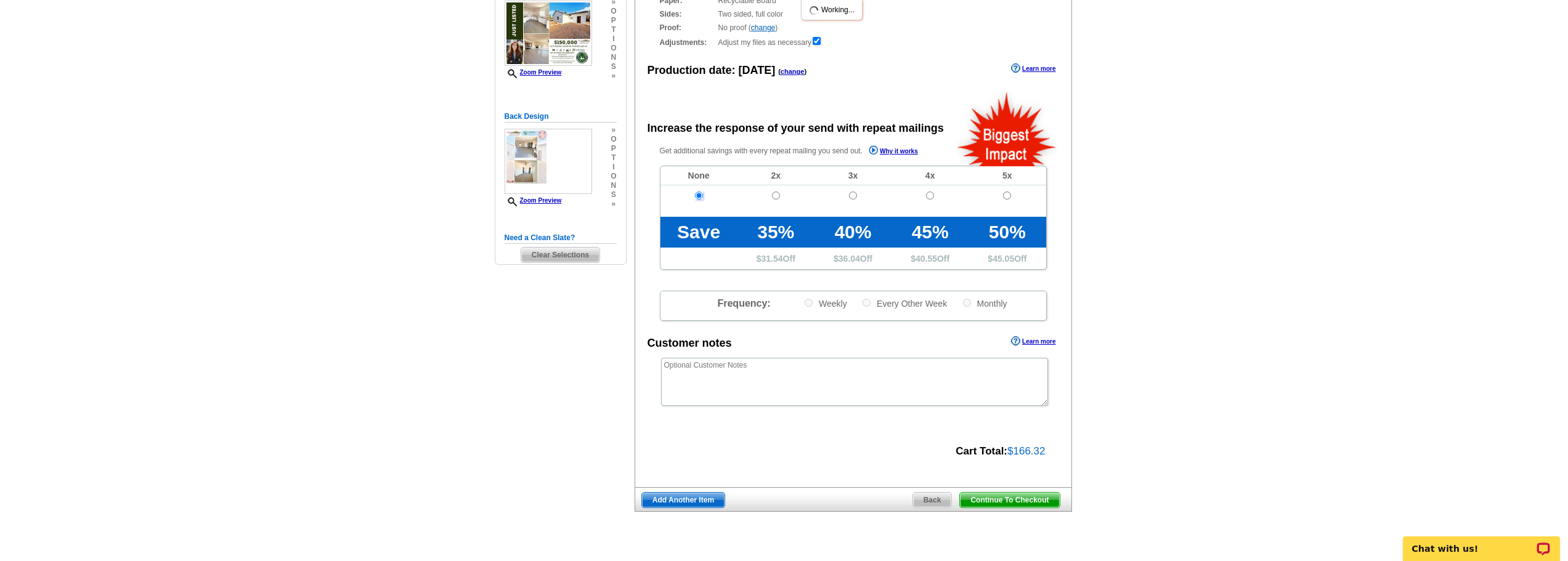
scroll to position [185, 0]
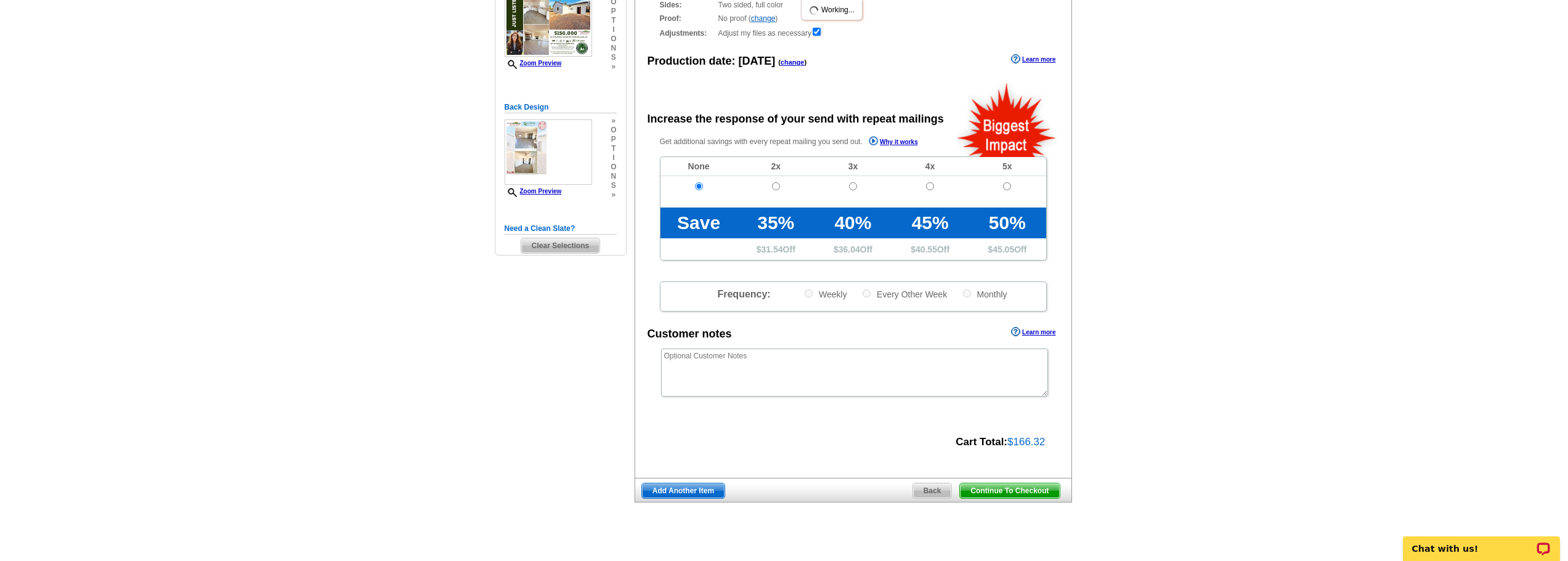
click at [1004, 492] on span "Continue To Checkout" at bounding box center [1009, 490] width 99 height 15
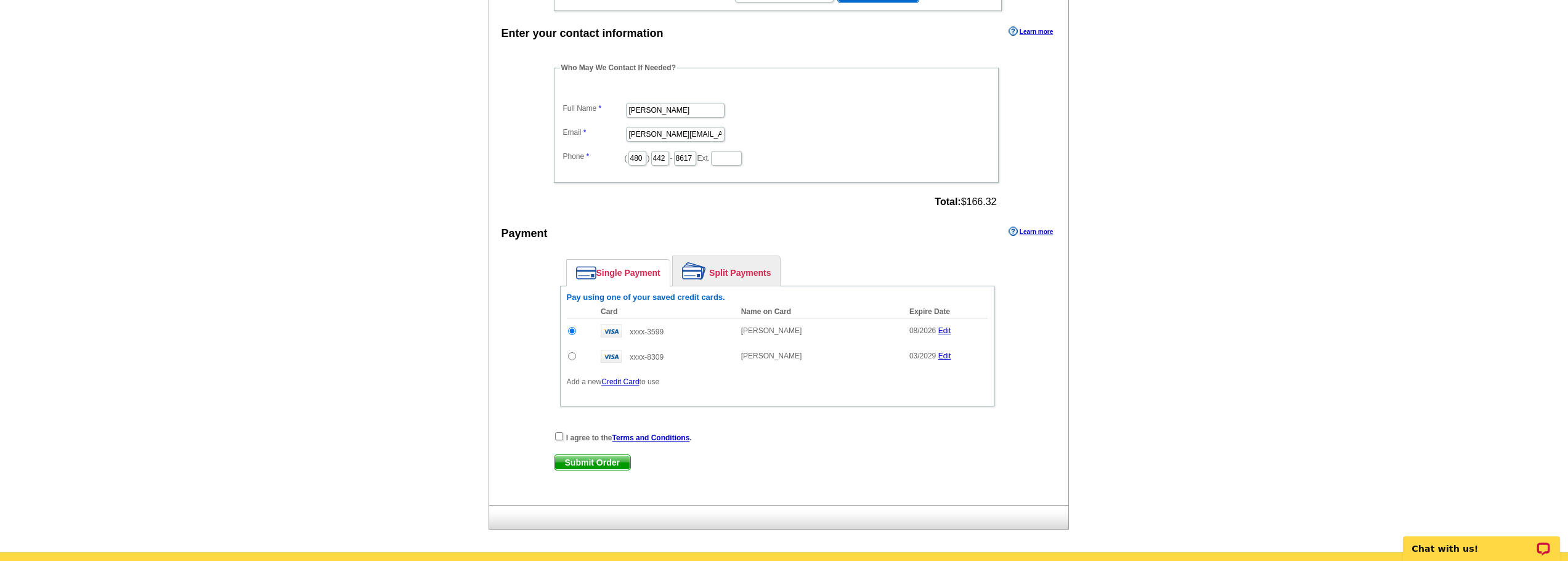
scroll to position [370, 0]
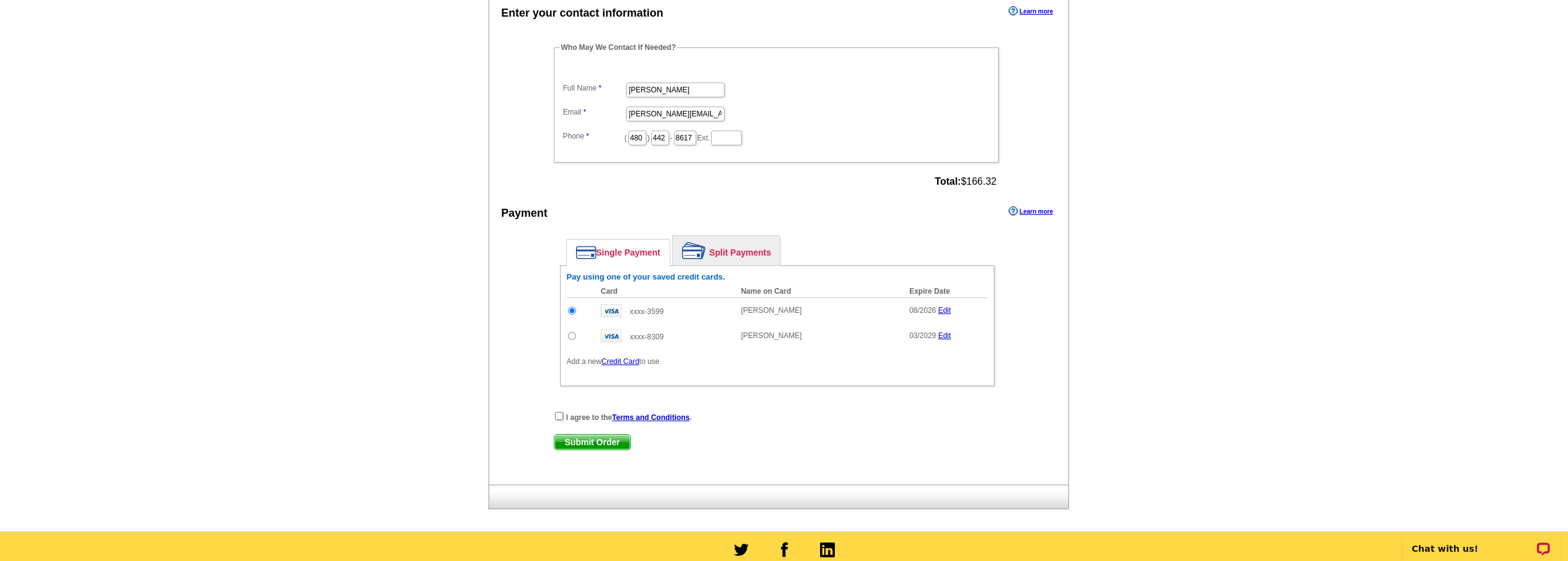
click at [561, 418] on input "checkbox" at bounding box center [559, 416] width 8 height 8
checkbox input "true"
click at [571, 338] on input "radio" at bounding box center [572, 336] width 8 height 8
radio input "true"
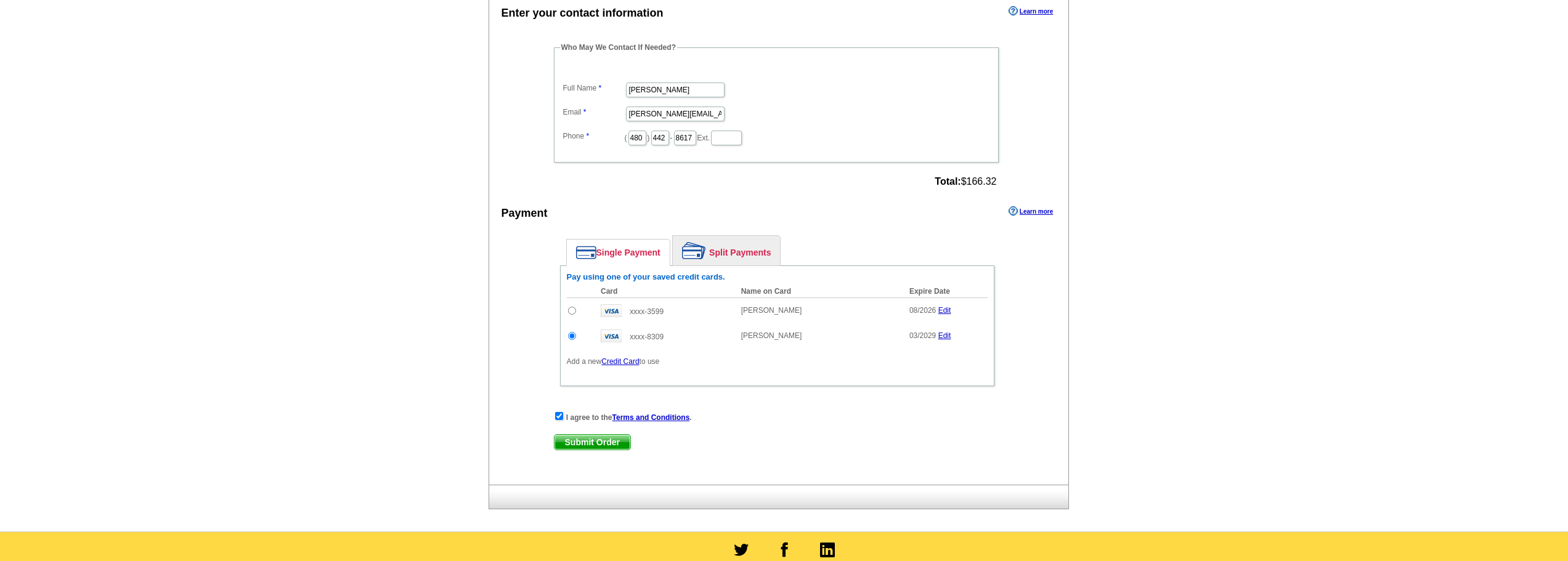
click at [600, 441] on span "Submit Order" at bounding box center [592, 442] width 76 height 15
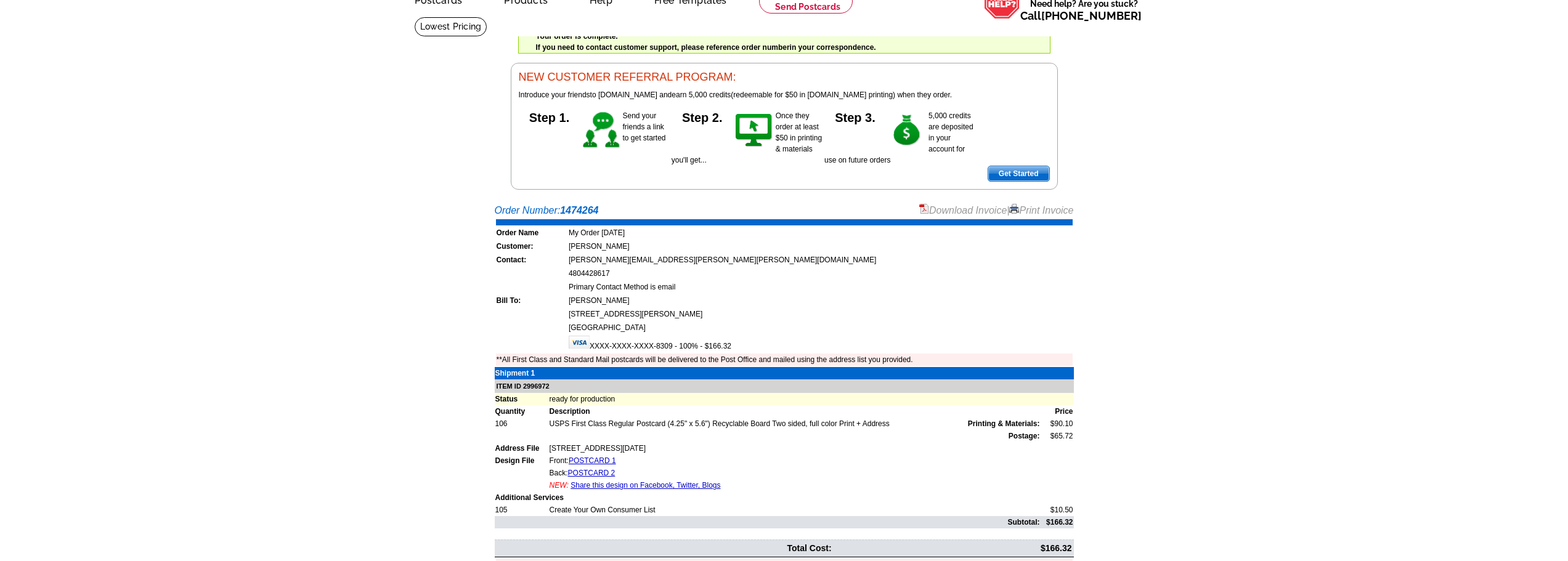
scroll to position [10, 0]
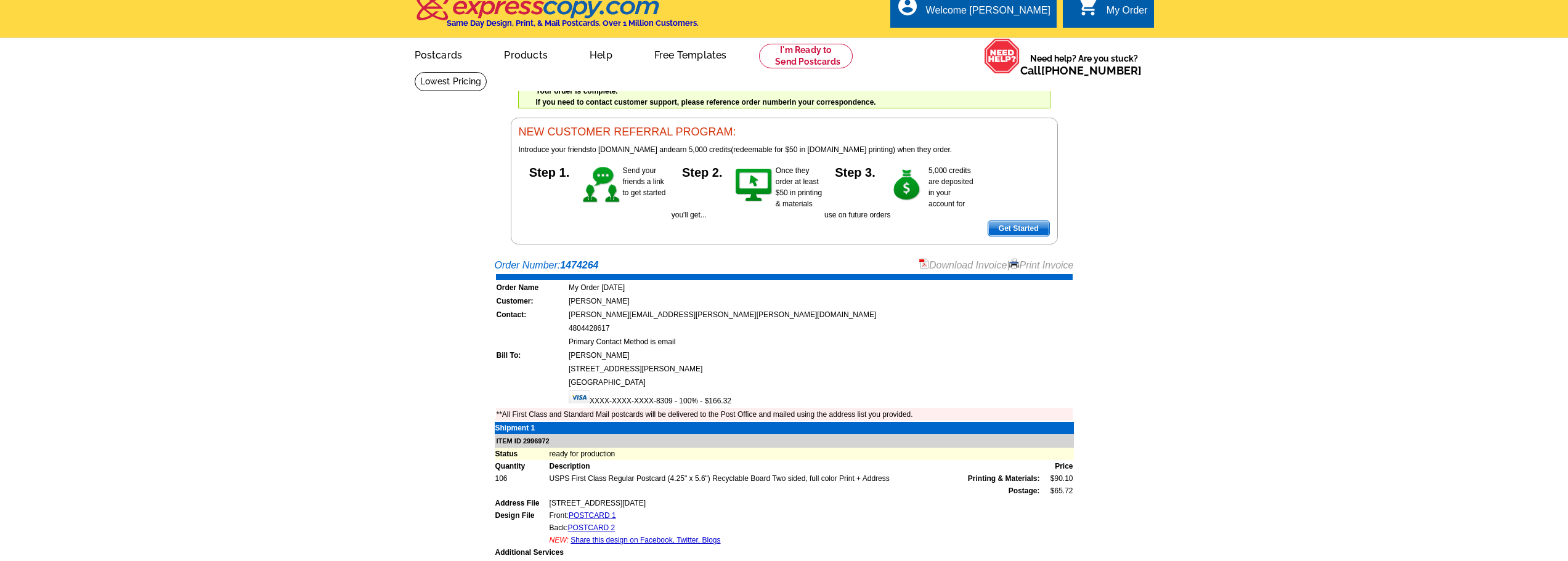
click at [963, 265] on link "Download Invoice" at bounding box center [963, 264] width 87 height 10
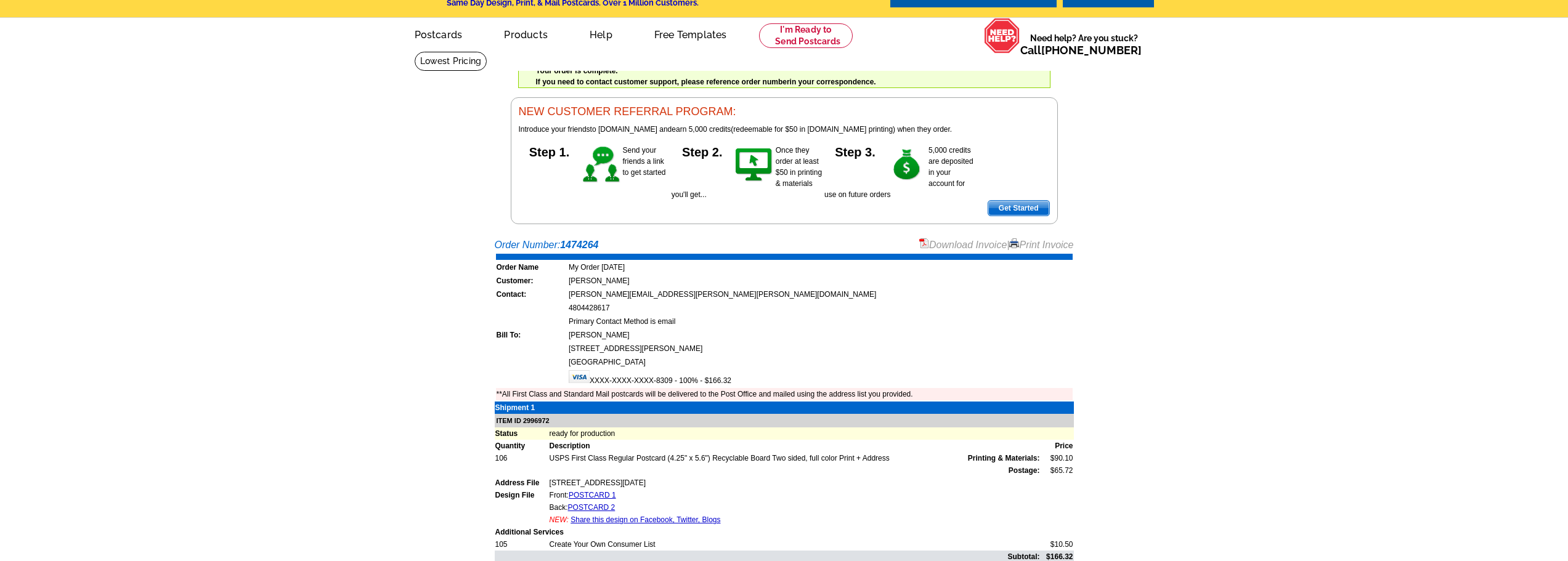
scroll to position [0, 0]
